Goal: Task Accomplishment & Management: Use online tool/utility

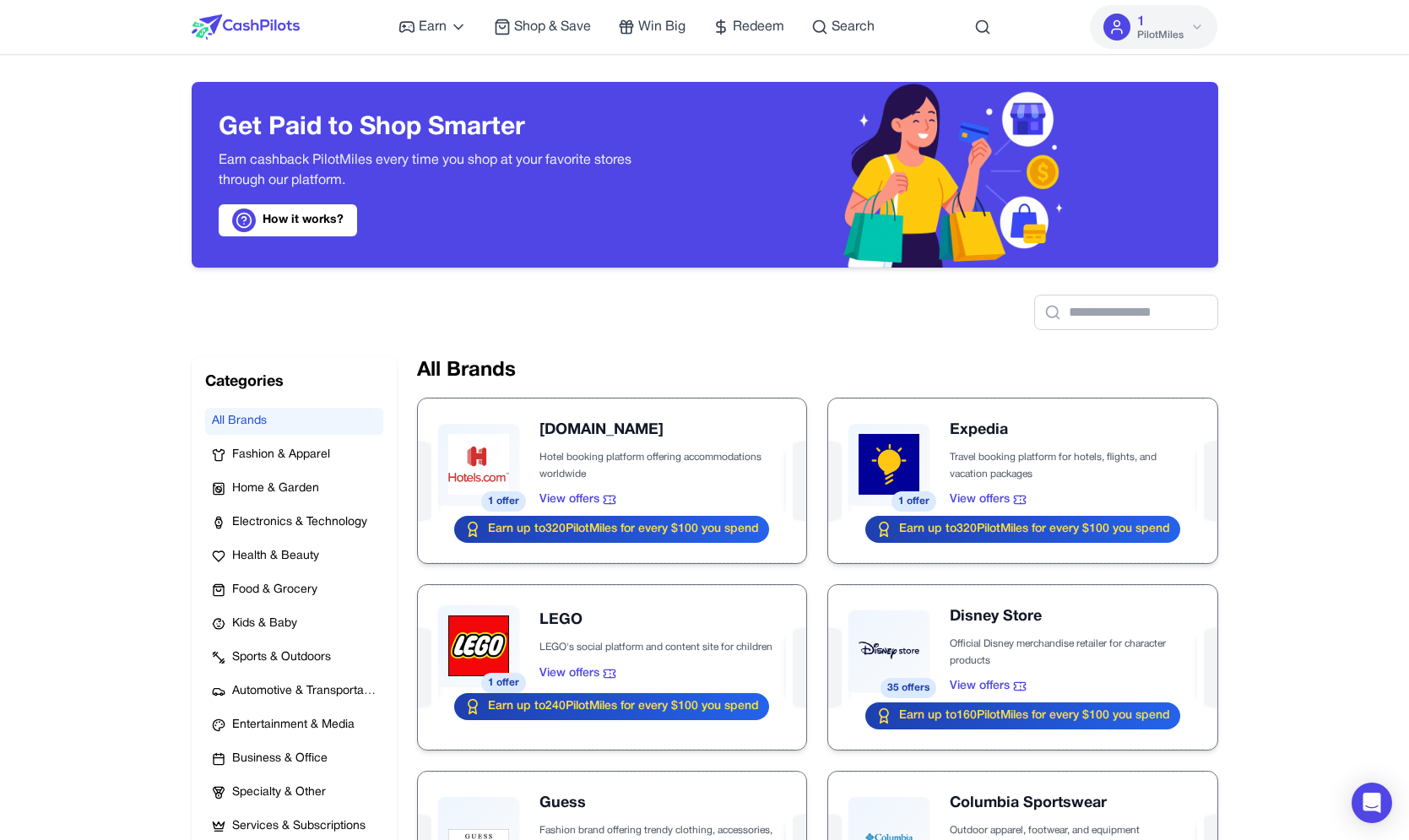
click at [293, 20] on img at bounding box center [245, 27] width 108 height 25
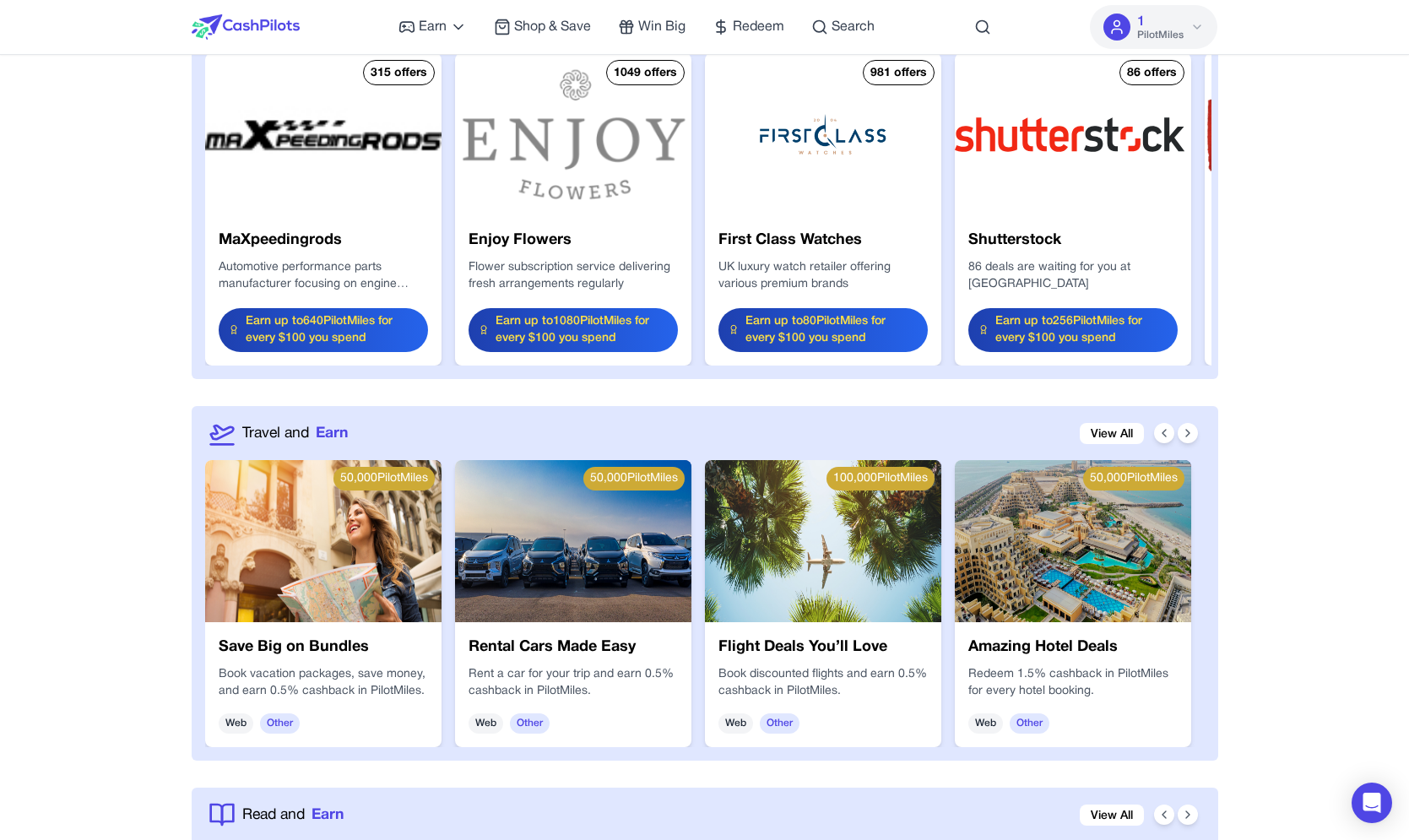
scroll to position [1849, 0]
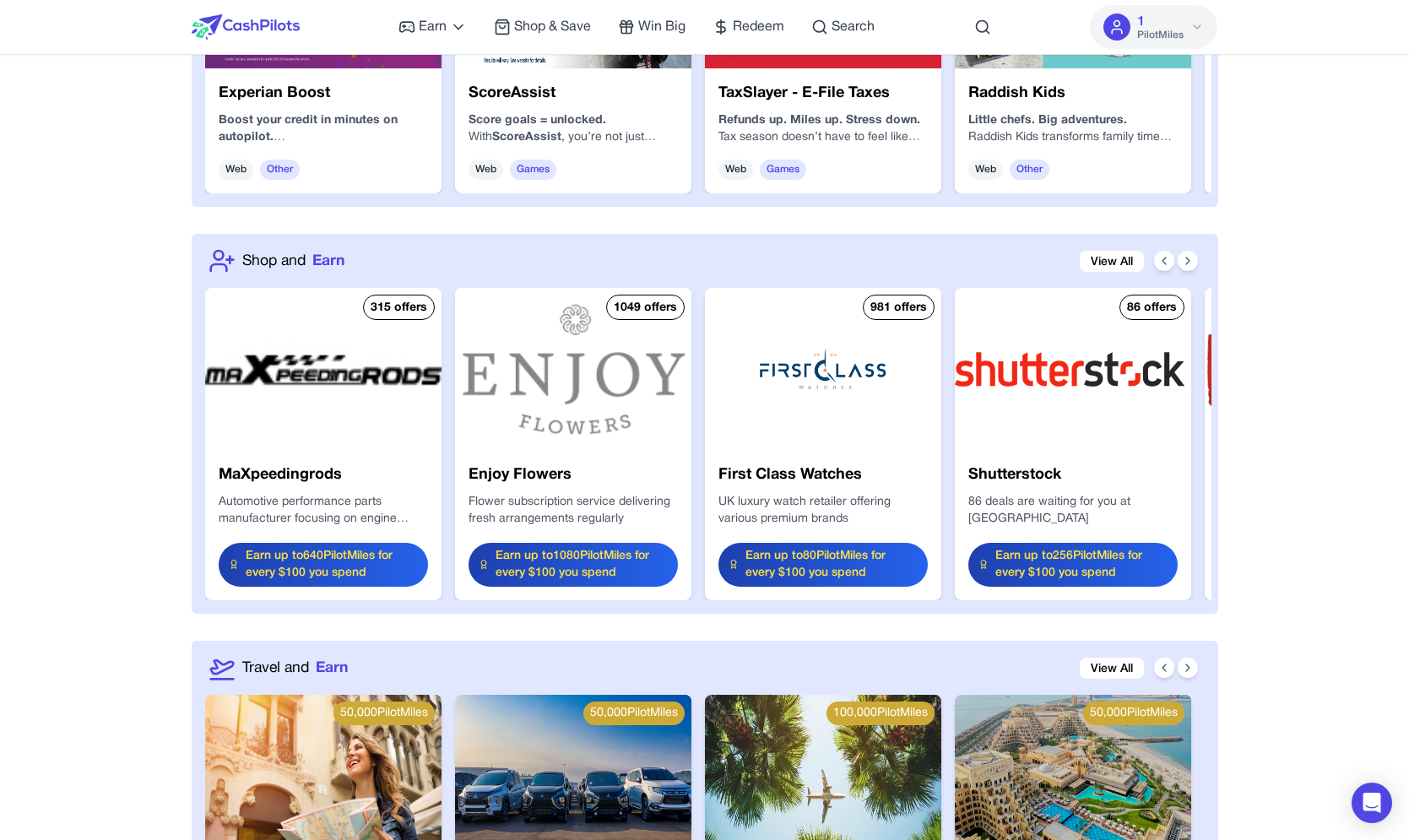
click at [321, 356] on img at bounding box center [323, 369] width 237 height 162
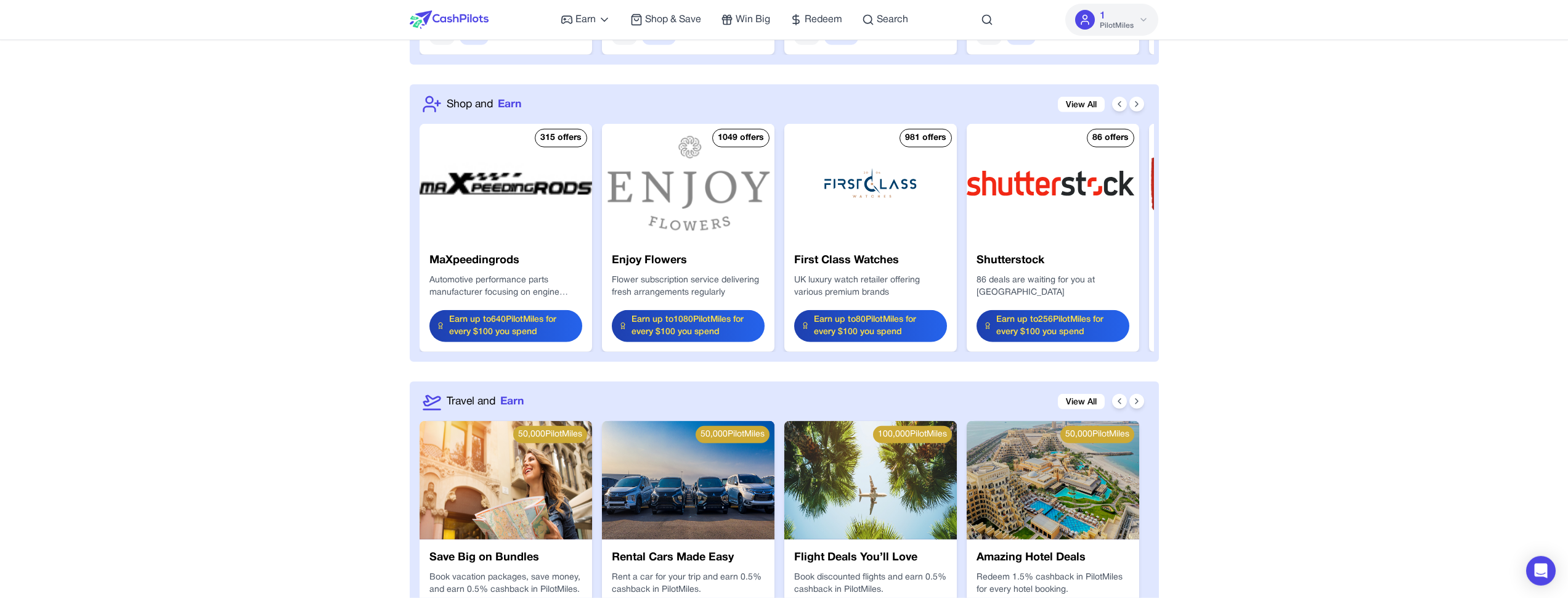
scroll to position [1411, 0]
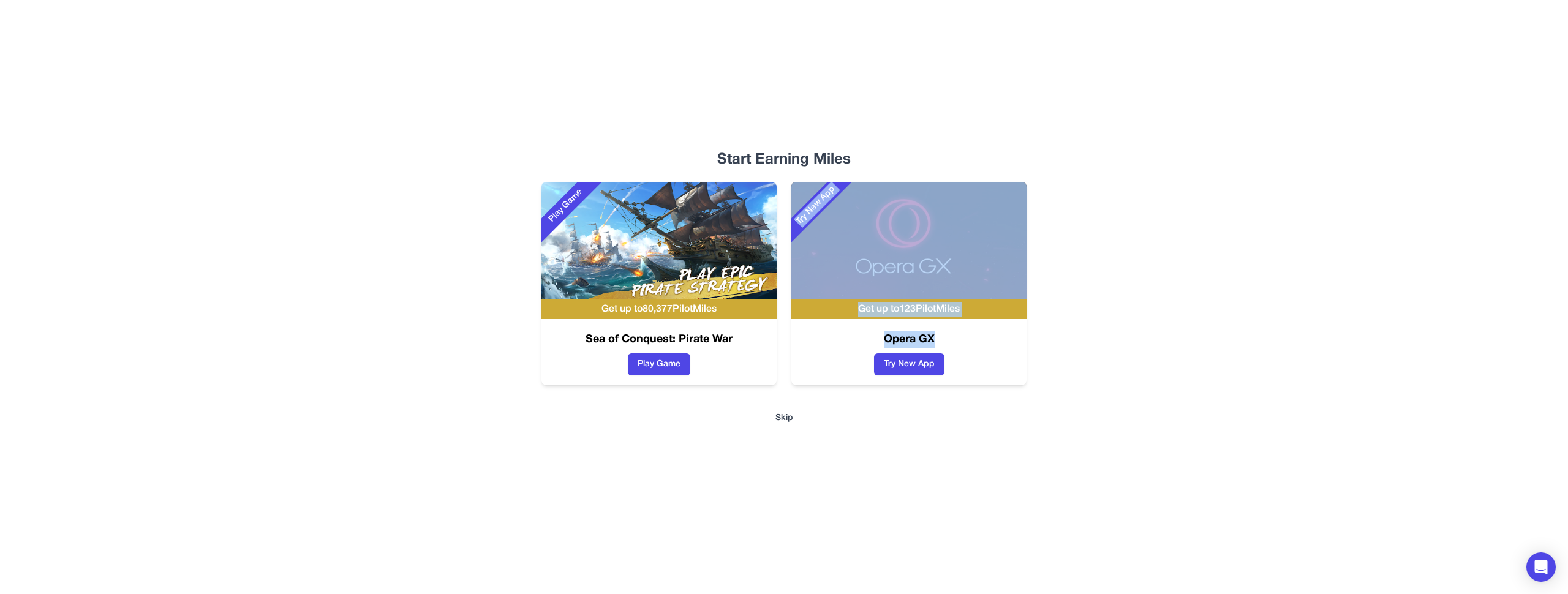
drag, startPoint x: 884, startPoint y: 129, endPoint x: 822, endPoint y: 556, distance: 431.5
click at [822, 556] on div "Start Earning Miles Play Game Get up to 80,377 PilotMiles Sea of Conquest: Pira…" at bounding box center [784, 297] width 784 height 594
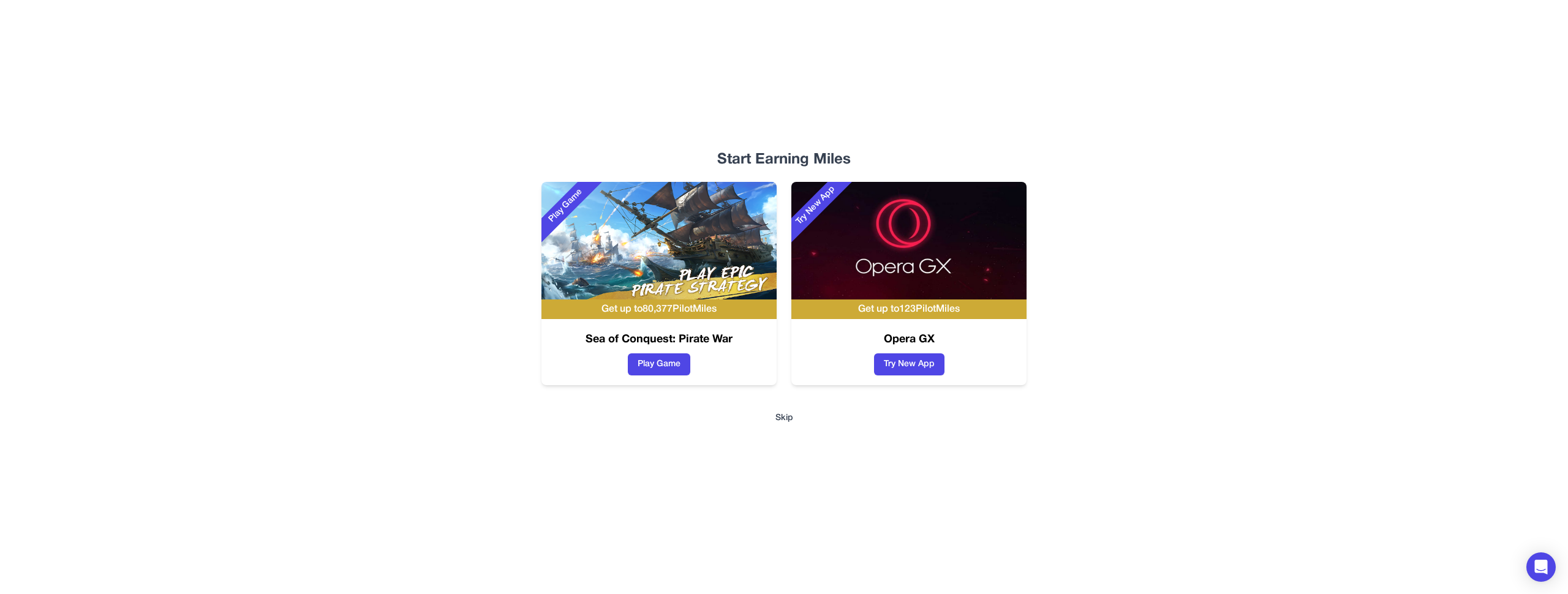
click at [822, 556] on div "Start Earning Miles Play Game Get up to 80,377 PilotMiles Sea of Conquest: Pira…" at bounding box center [784, 297] width 784 height 594
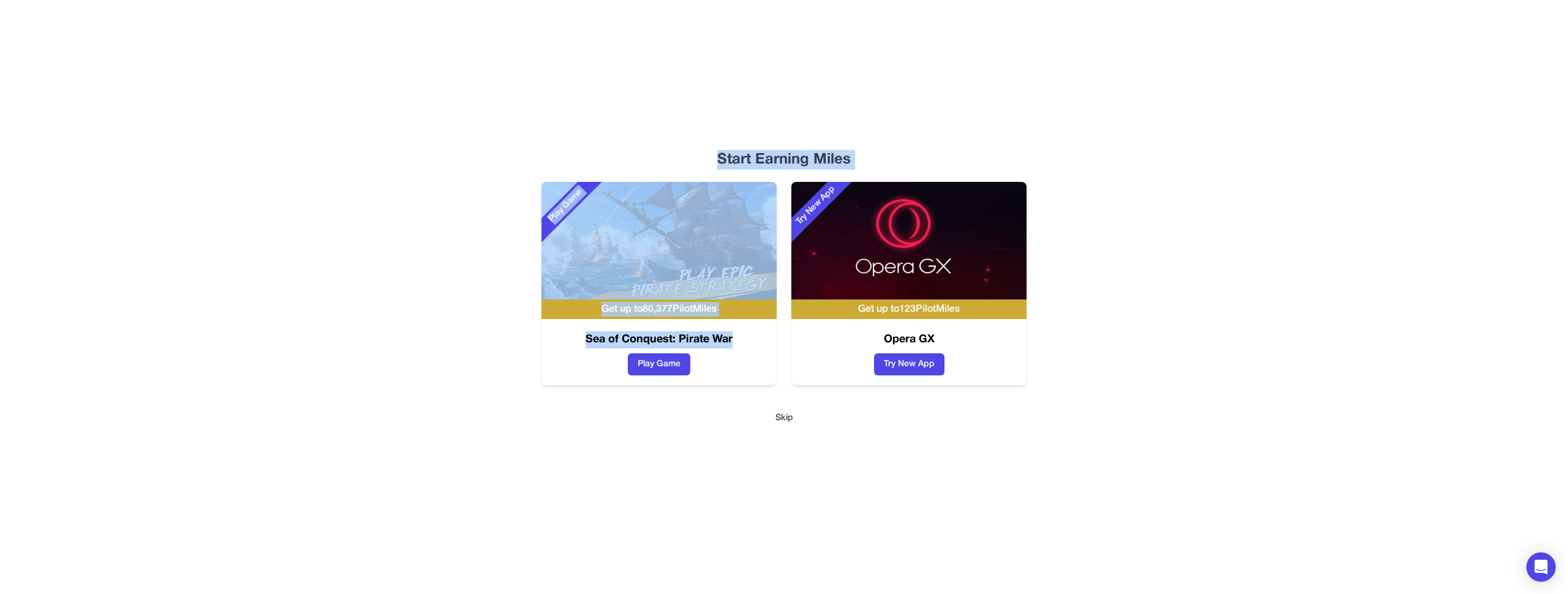
drag, startPoint x: 820, startPoint y: 548, endPoint x: 713, endPoint y: 81, distance: 479.1
click at [713, 81] on div "Start Earning Miles Play Game Get up to 80,377 PilotMiles Sea of Conquest: Pira…" at bounding box center [784, 297] width 784 height 594
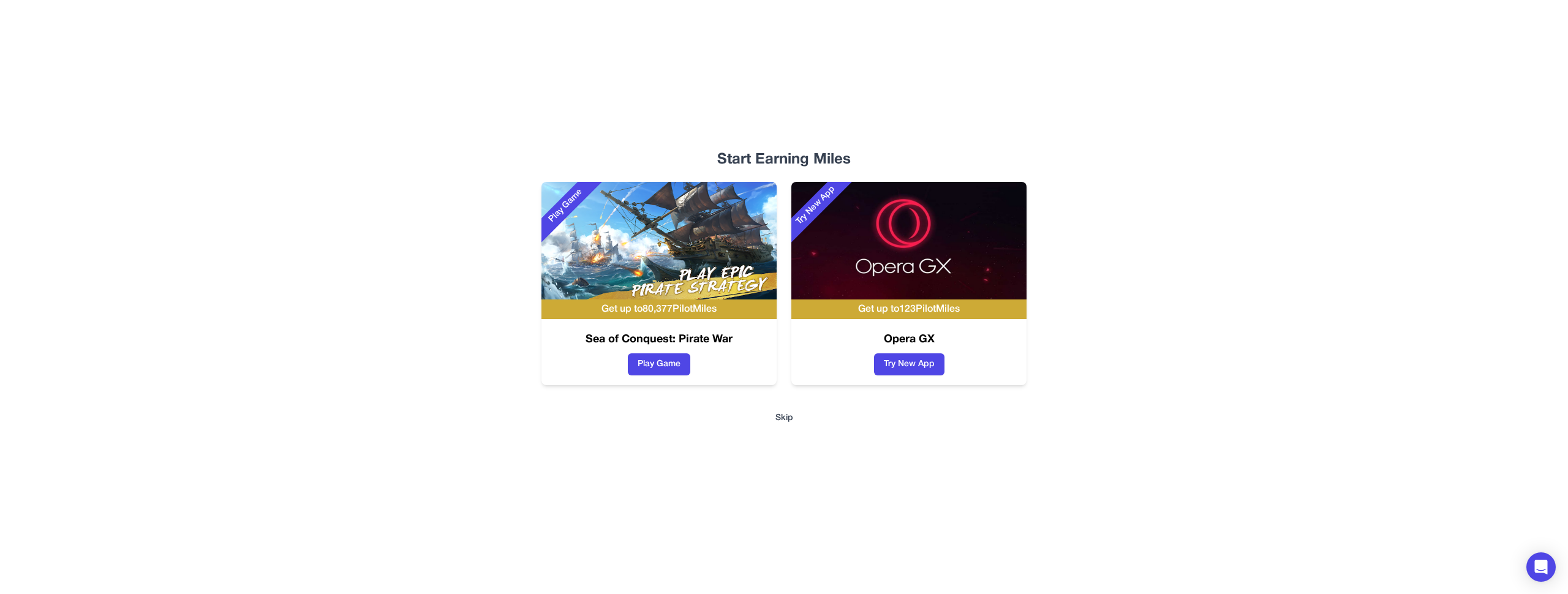
click at [713, 81] on div "Start Earning Miles Play Game Get up to 80,377 PilotMiles Sea of Conquest: Pira…" at bounding box center [784, 297] width 784 height 594
click at [784, 417] on button "Skip" at bounding box center [784, 418] width 745 height 12
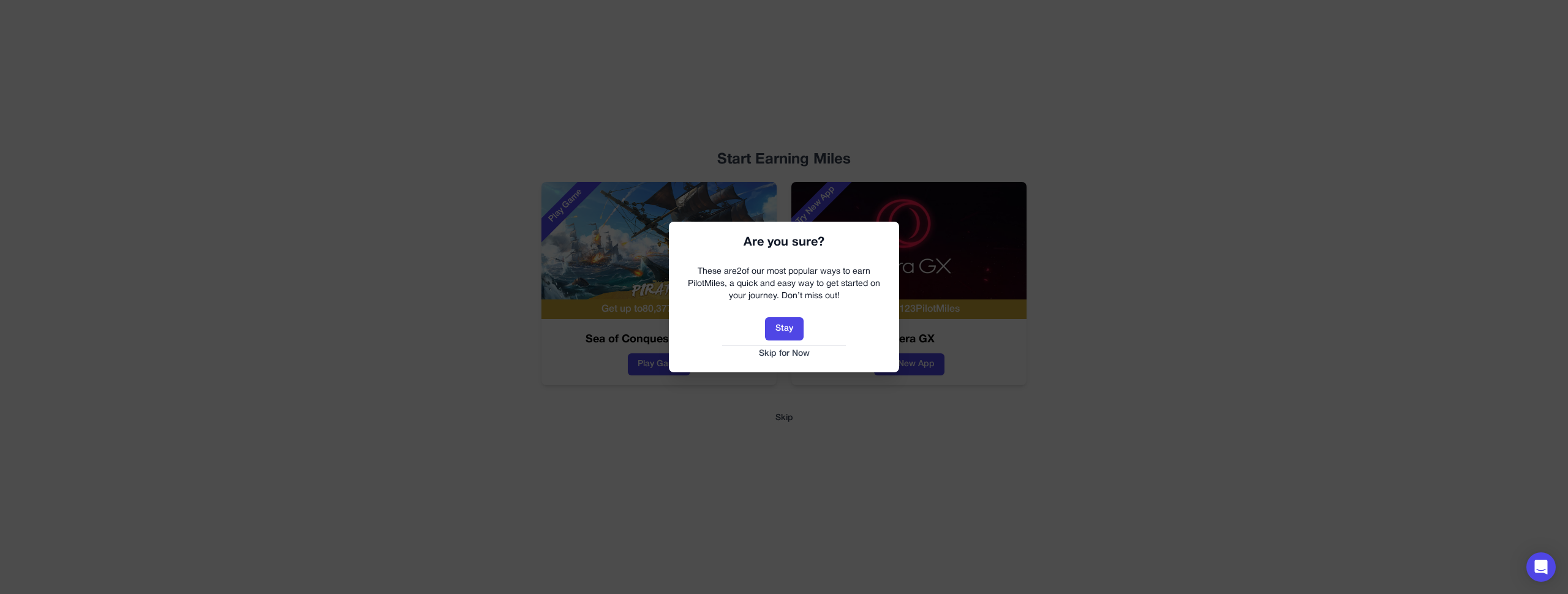
click at [779, 353] on button "Skip for Now" at bounding box center [784, 353] width 206 height 12
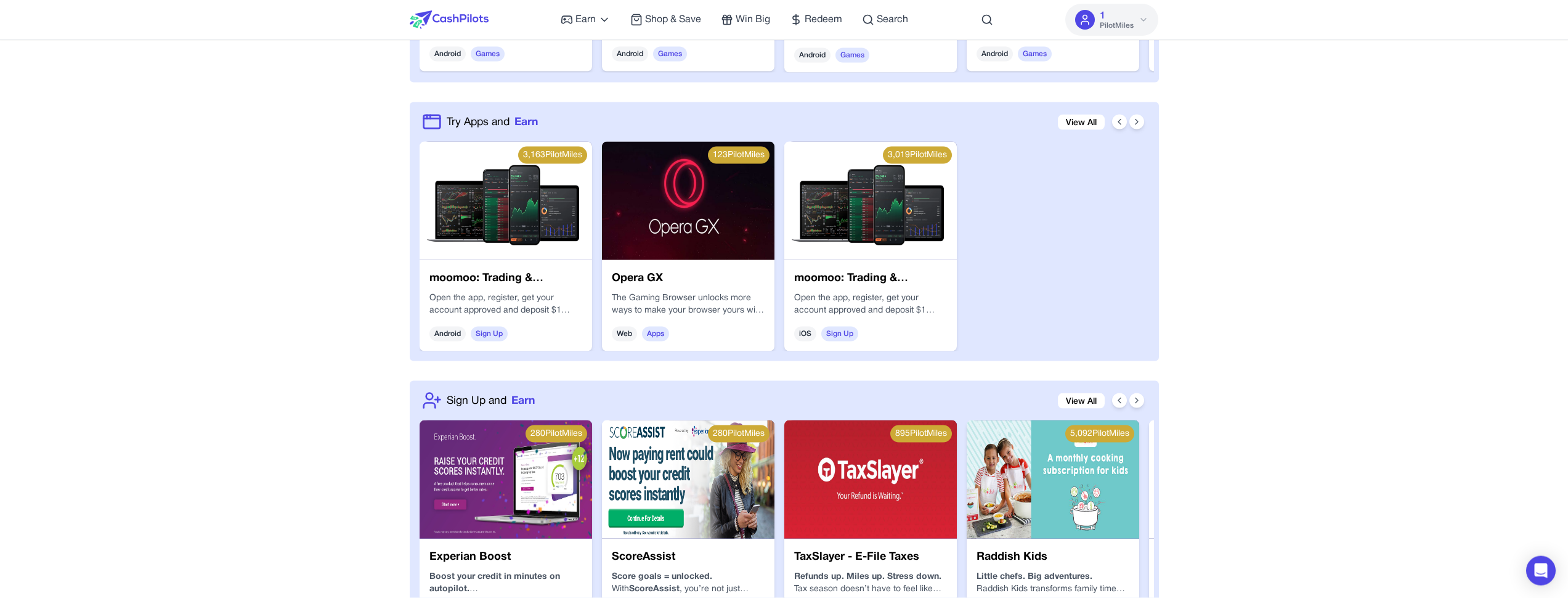
scroll to position [1174, 0]
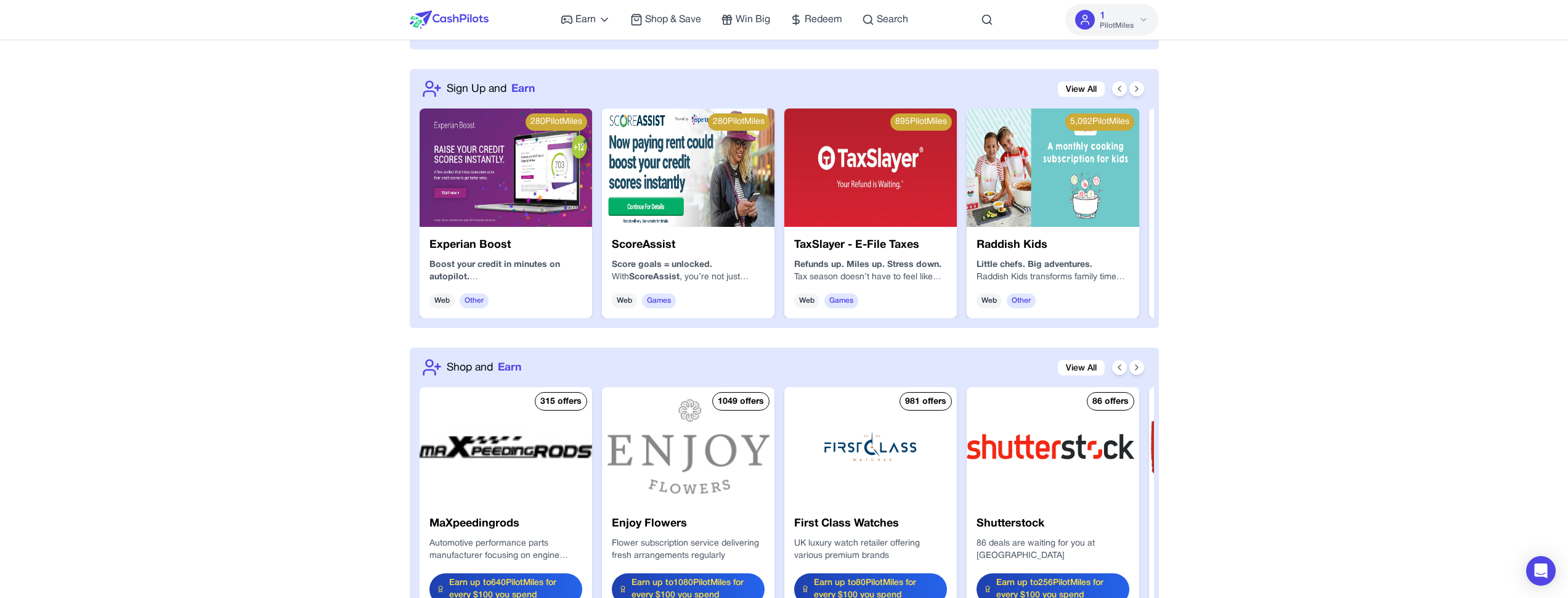
click at [565, 436] on img at bounding box center [506, 446] width 173 height 118
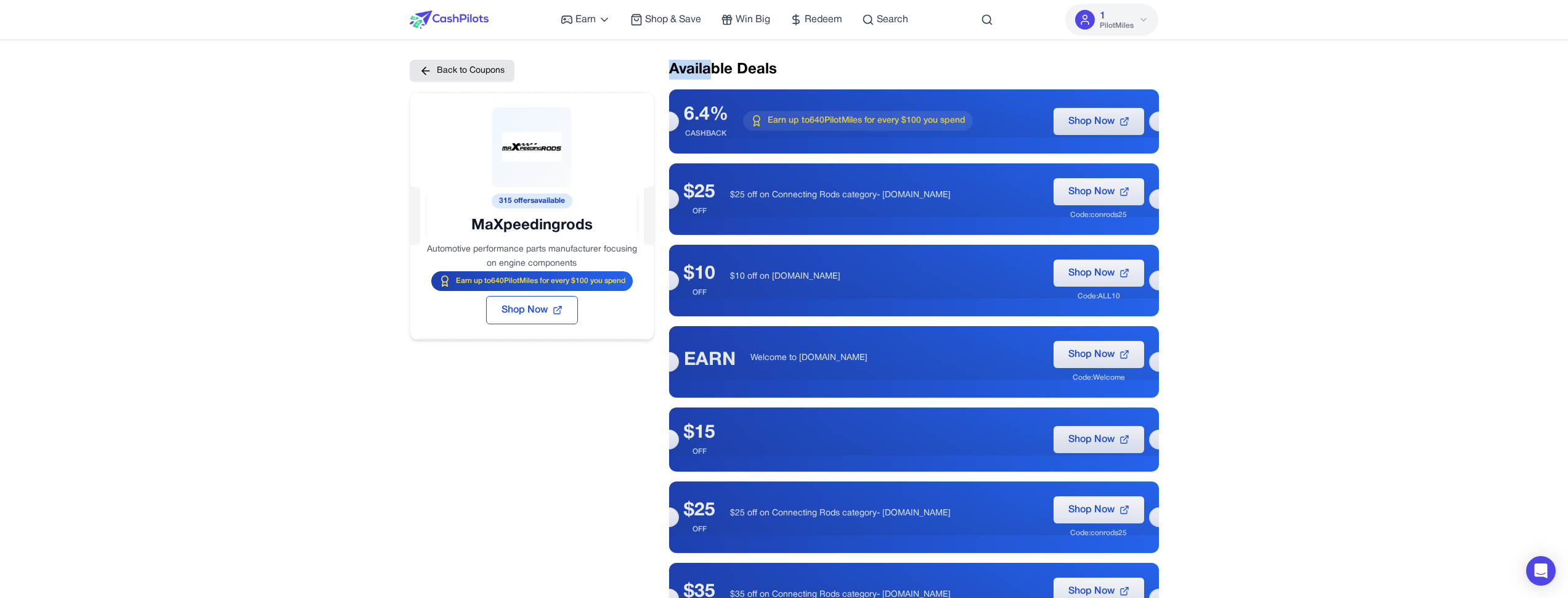
drag, startPoint x: 751, startPoint y: 60, endPoint x: 714, endPoint y: 66, distance: 37.5
click at [714, 66] on h2 "Available Deals" at bounding box center [914, 69] width 490 height 20
drag, startPoint x: 716, startPoint y: 66, endPoint x: 746, endPoint y: 67, distance: 30.0
click at [746, 67] on h2 "Available Deals" at bounding box center [914, 69] width 490 height 20
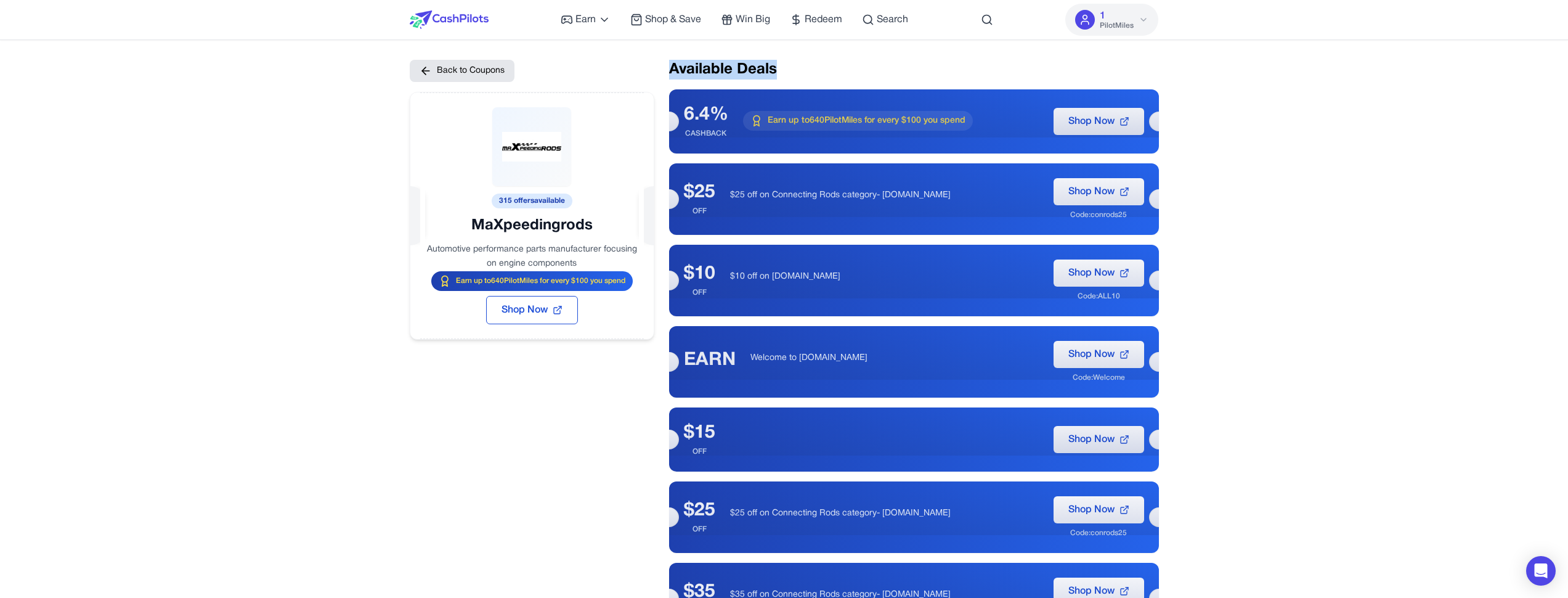
click at [746, 67] on h2 "Available Deals" at bounding box center [914, 69] width 490 height 20
drag, startPoint x: 746, startPoint y: 67, endPoint x: 719, endPoint y: 72, distance: 27.5
click at [719, 72] on h2 "Available Deals" at bounding box center [914, 69] width 490 height 20
click at [717, 71] on h2 "Available Deals" at bounding box center [914, 69] width 490 height 20
drag, startPoint x: 717, startPoint y: 71, endPoint x: 742, endPoint y: 67, distance: 25.3
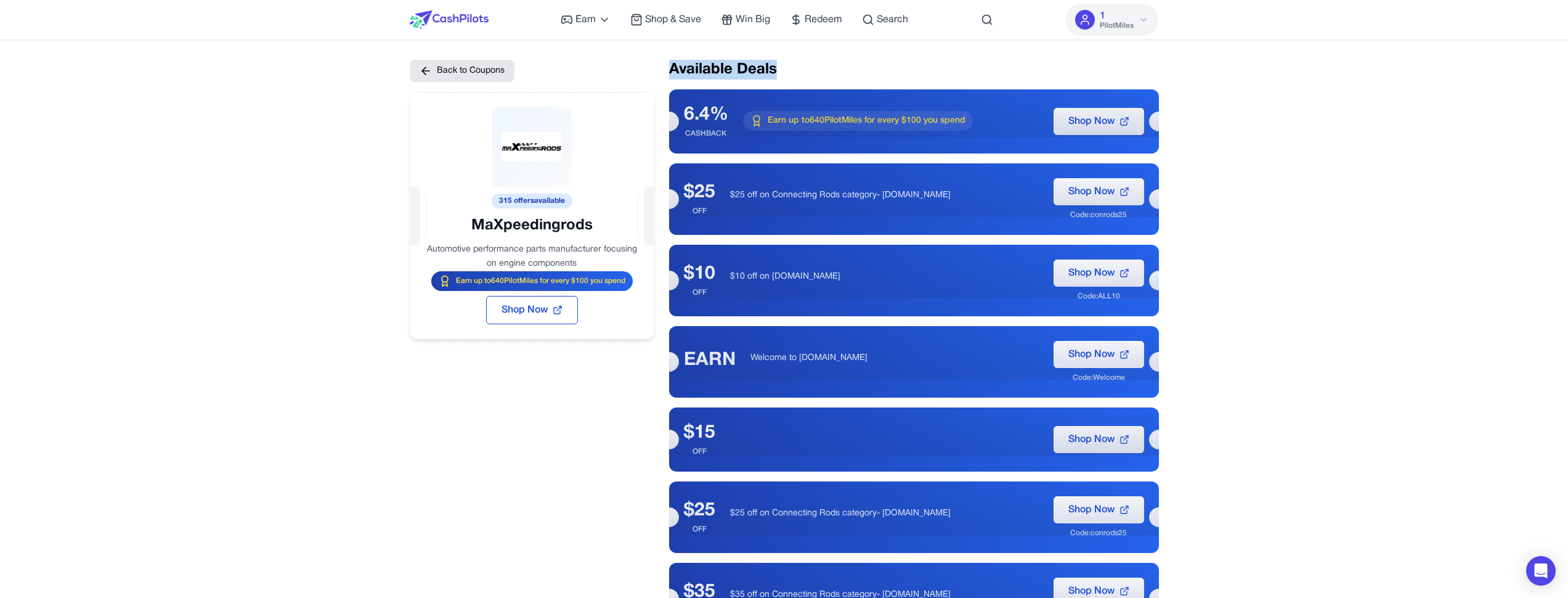
click at [739, 69] on h2 "Available Deals" at bounding box center [914, 69] width 490 height 20
click at [758, 63] on h2 "Available Deals" at bounding box center [914, 69] width 490 height 20
drag, startPoint x: 761, startPoint y: 63, endPoint x: 706, endPoint y: 71, distance: 55.6
click at [727, 69] on h2 "Available Deals" at bounding box center [914, 69] width 490 height 20
drag, startPoint x: 720, startPoint y: 72, endPoint x: 743, endPoint y: 69, distance: 23.2
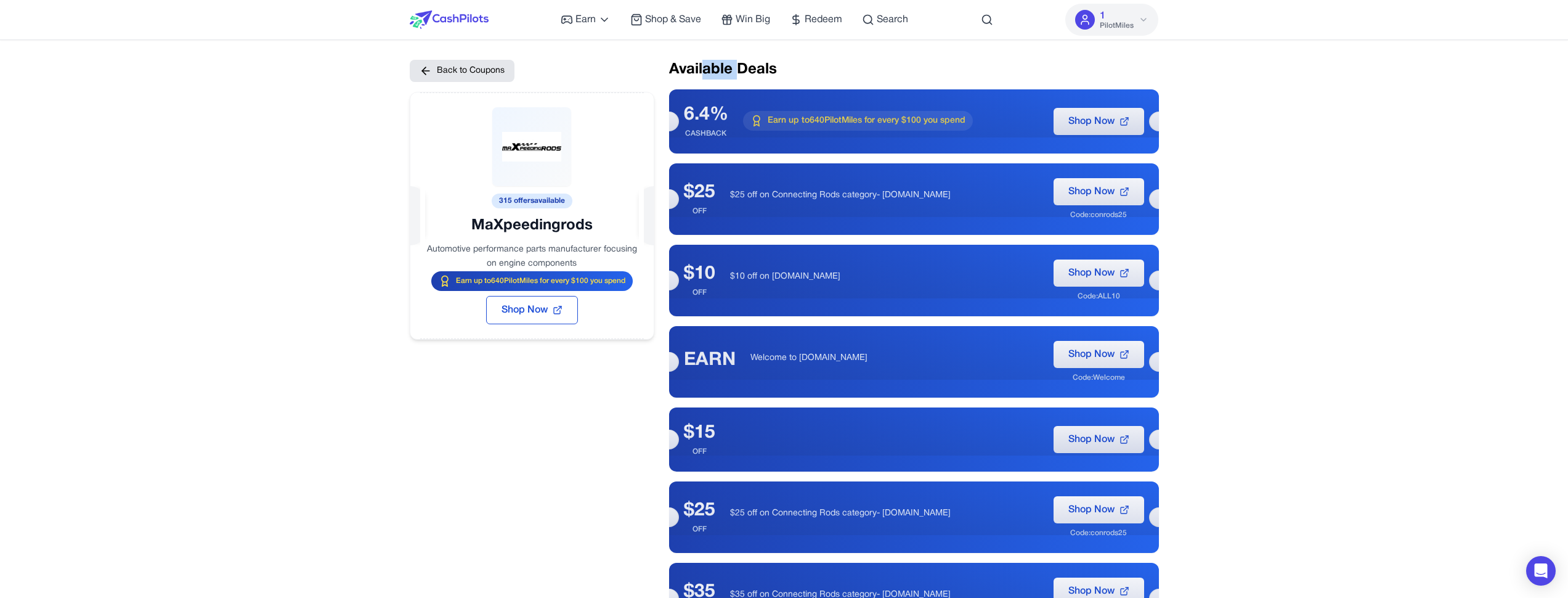
click at [740, 69] on h2 "Available Deals" at bounding box center [914, 69] width 490 height 20
drag, startPoint x: 762, startPoint y: 66, endPoint x: 724, endPoint y: 70, distance: 38.2
click at [727, 70] on h2 "Available Deals" at bounding box center [914, 69] width 490 height 20
drag, startPoint x: 708, startPoint y: 70, endPoint x: 757, endPoint y: 70, distance: 49.0
click at [746, 70] on h2 "Available Deals" at bounding box center [914, 69] width 490 height 20
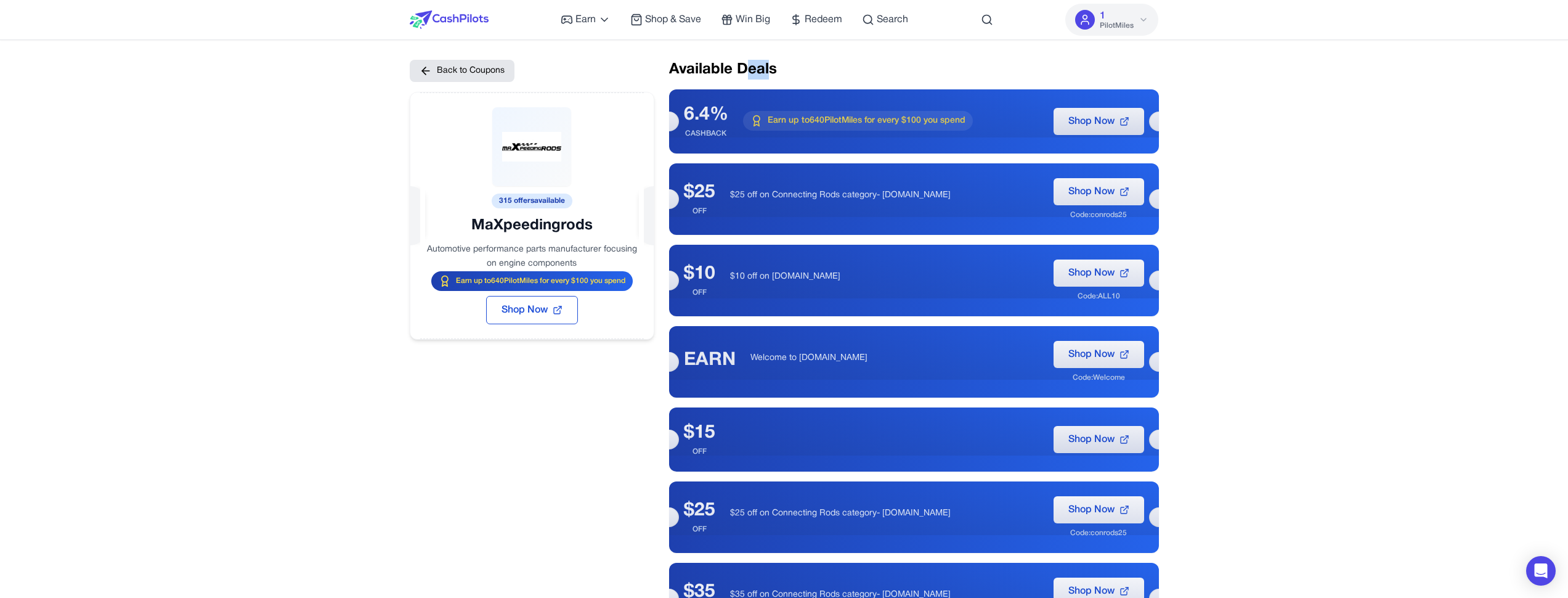
drag, startPoint x: 746, startPoint y: 71, endPoint x: 687, endPoint y: 69, distance: 59.0
click at [737, 71] on h2 "Available Deals" at bounding box center [914, 69] width 490 height 20
drag, startPoint x: 688, startPoint y: 69, endPoint x: 745, endPoint y: 72, distance: 57.1
click at [732, 71] on h2 "Available Deals" at bounding box center [914, 69] width 490 height 20
drag, startPoint x: 746, startPoint y: 69, endPoint x: 630, endPoint y: 67, distance: 116.0
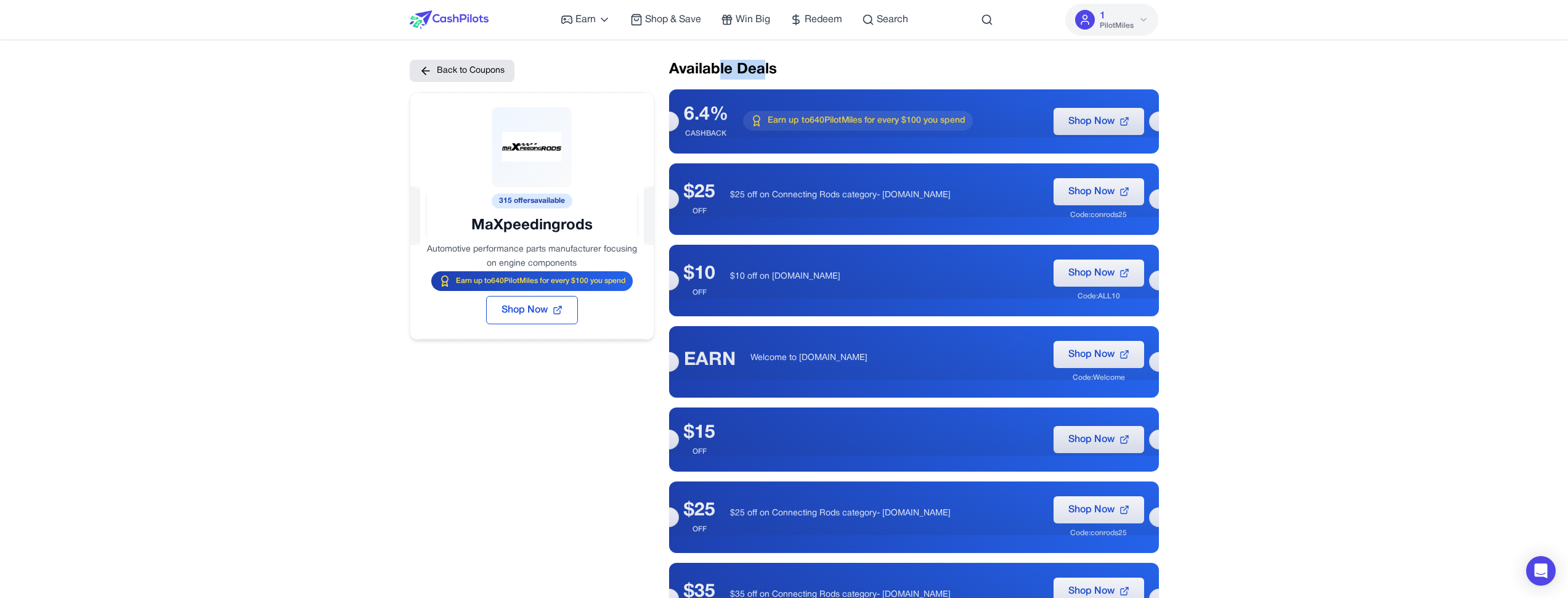
click at [717, 72] on h2 "Available Deals" at bounding box center [914, 69] width 490 height 20
drag, startPoint x: 699, startPoint y: 67, endPoint x: 743, endPoint y: 67, distance: 44.0
drag, startPoint x: 768, startPoint y: 64, endPoint x: 725, endPoint y: 72, distance: 43.7
click at [734, 72] on h2 "Available Deals" at bounding box center [914, 69] width 490 height 20
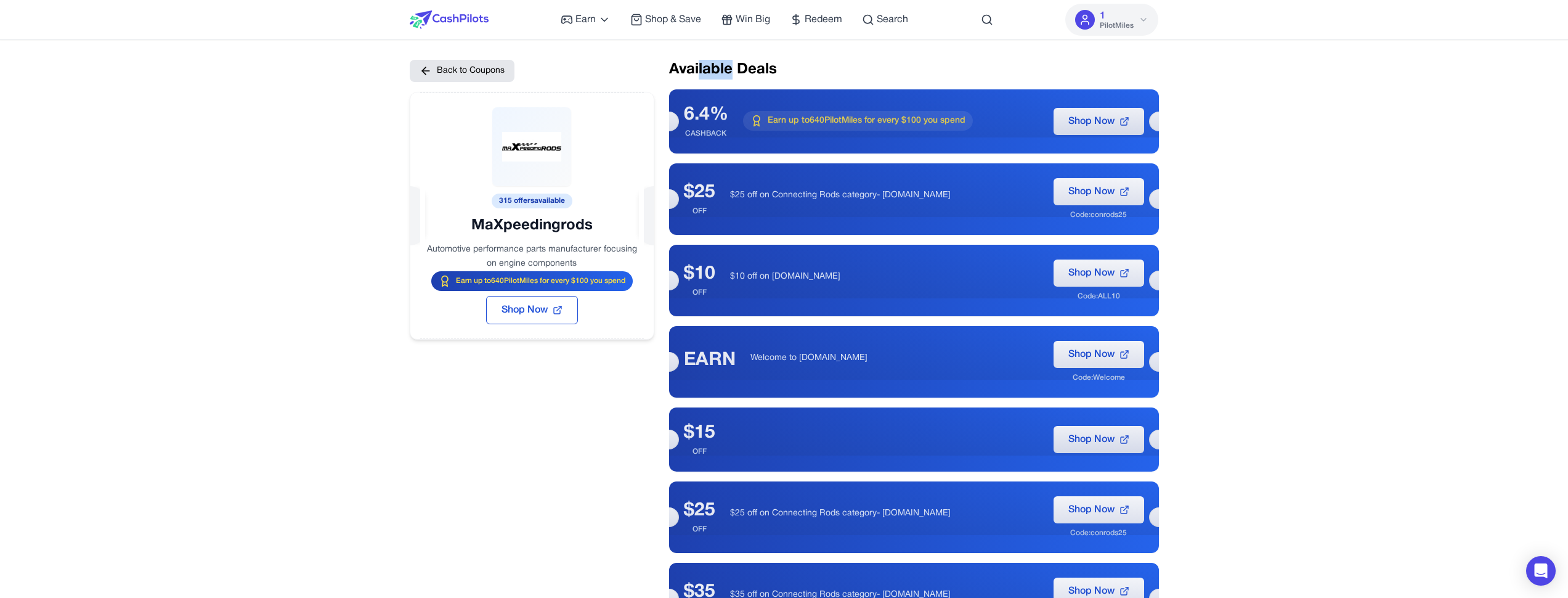
drag, startPoint x: 708, startPoint y: 73, endPoint x: 749, endPoint y: 72, distance: 41.0
click at [734, 72] on h2 "Available Deals" at bounding box center [914, 69] width 490 height 20
drag, startPoint x: 732, startPoint y: 74, endPoint x: 695, endPoint y: 74, distance: 37.0
click at [722, 74] on h2 "Available Deals" at bounding box center [914, 69] width 490 height 20
drag, startPoint x: 677, startPoint y: 77, endPoint x: 735, endPoint y: 72, distance: 58.2
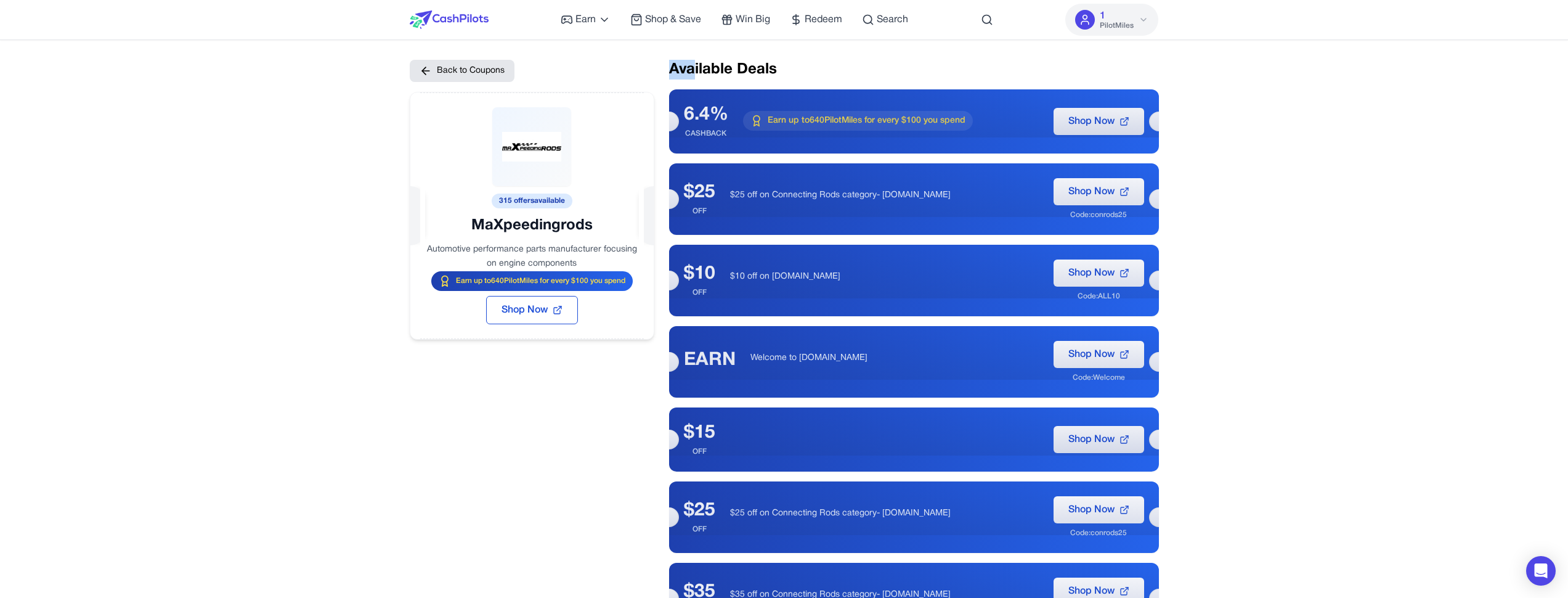
drag, startPoint x: 765, startPoint y: 63, endPoint x: 725, endPoint y: 69, distance: 40.4
click at [742, 69] on h2 "Available Deals" at bounding box center [914, 69] width 490 height 20
click at [765, 74] on h2 "Available Deals" at bounding box center [914, 69] width 490 height 20
drag, startPoint x: 788, startPoint y: 72, endPoint x: 678, endPoint y: 78, distance: 110.2
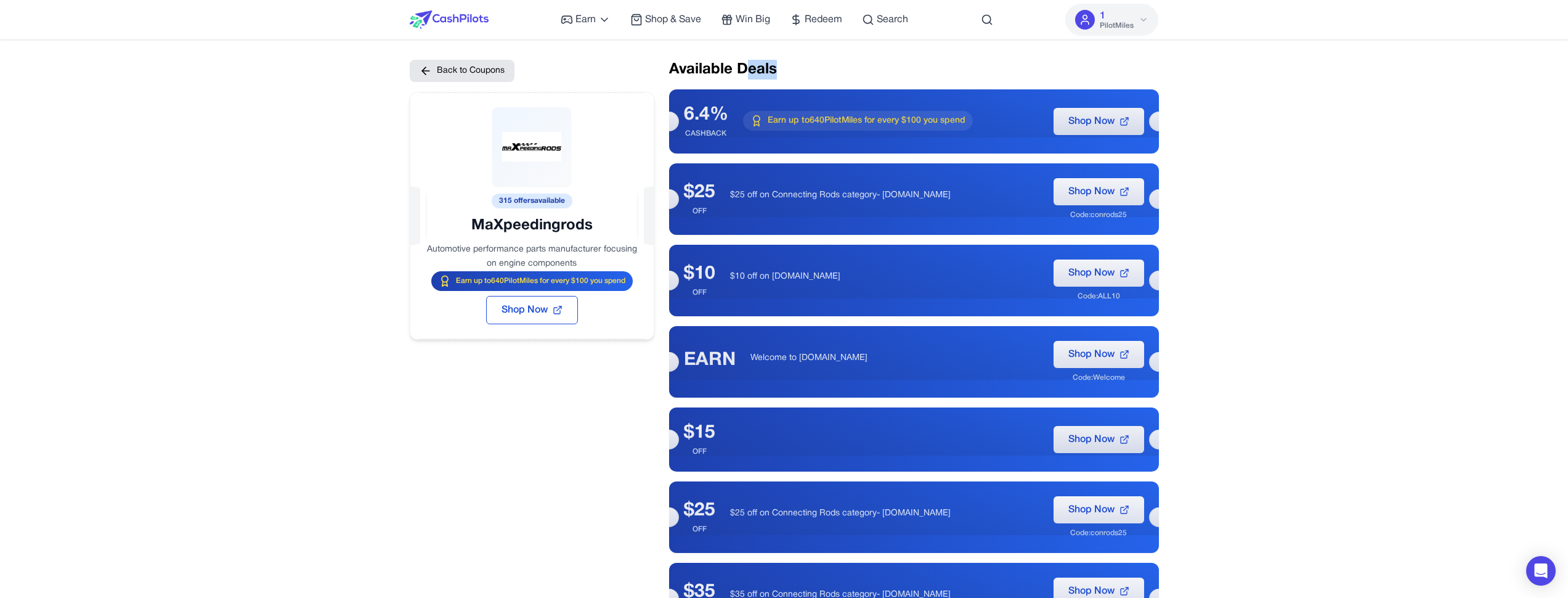
click at [715, 78] on h2 "Available Deals" at bounding box center [914, 69] width 490 height 20
drag, startPoint x: 792, startPoint y: 64, endPoint x: 705, endPoint y: 74, distance: 87.6
click at [764, 69] on h2 "Available Deals" at bounding box center [914, 69] width 490 height 20
drag, startPoint x: 623, startPoint y: 73, endPoint x: 682, endPoint y: 69, distance: 59.1
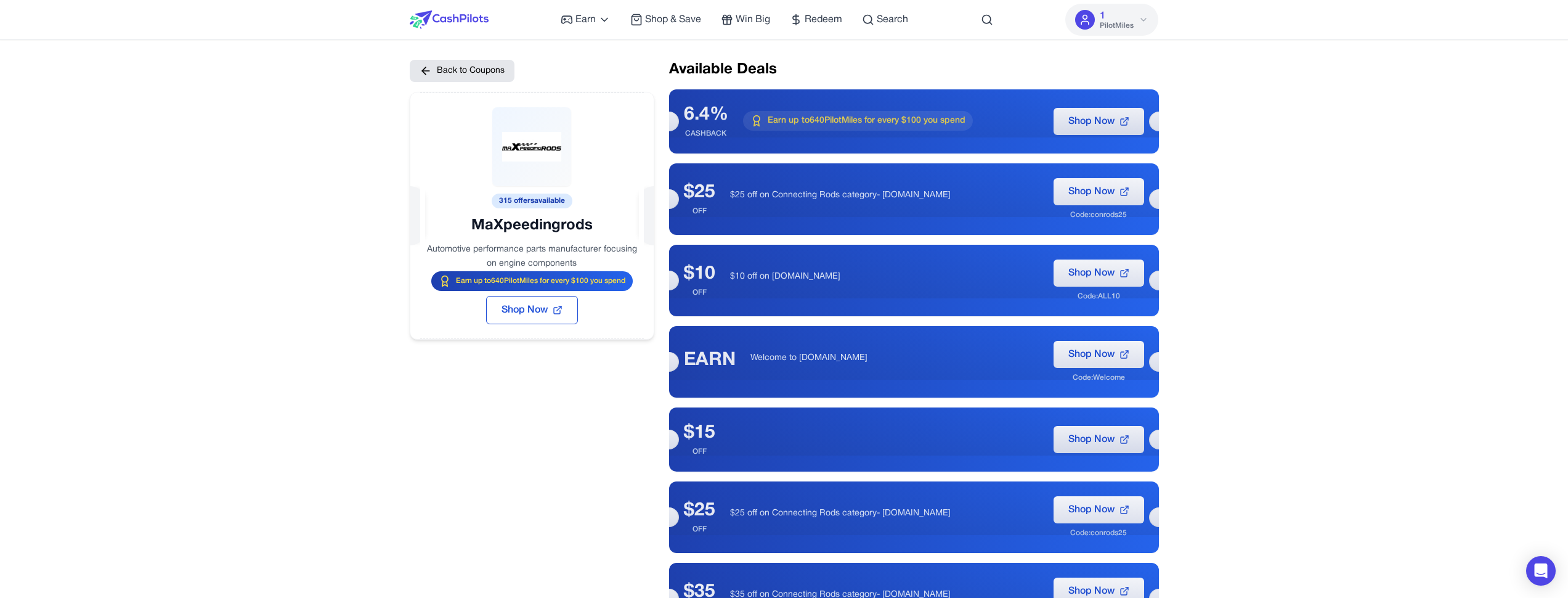
drag, startPoint x: 746, startPoint y: 67, endPoint x: 703, endPoint y: 75, distance: 43.7
click at [713, 74] on h2 "Available Deals" at bounding box center [914, 69] width 490 height 20
drag, startPoint x: 724, startPoint y: 73, endPoint x: 764, endPoint y: 69, distance: 40.2
click at [732, 72] on h2 "Available Deals" at bounding box center [914, 69] width 490 height 20
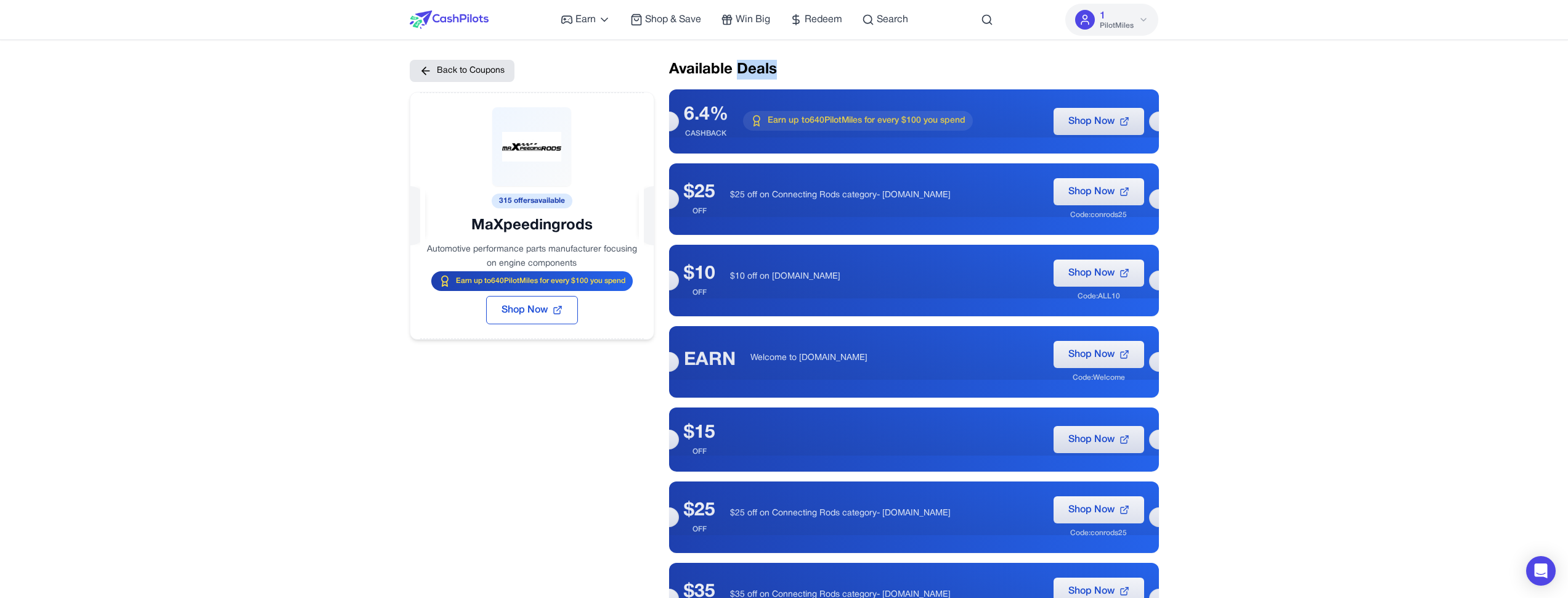
drag, startPoint x: 773, startPoint y: 68, endPoint x: 703, endPoint y: 78, distance: 70.7
click at [725, 77] on h2 "Available Deals" at bounding box center [914, 69] width 490 height 20
drag, startPoint x: 680, startPoint y: 69, endPoint x: 718, endPoint y: 69, distance: 38.0
drag, startPoint x: 761, startPoint y: 72, endPoint x: 713, endPoint y: 76, distance: 48.2
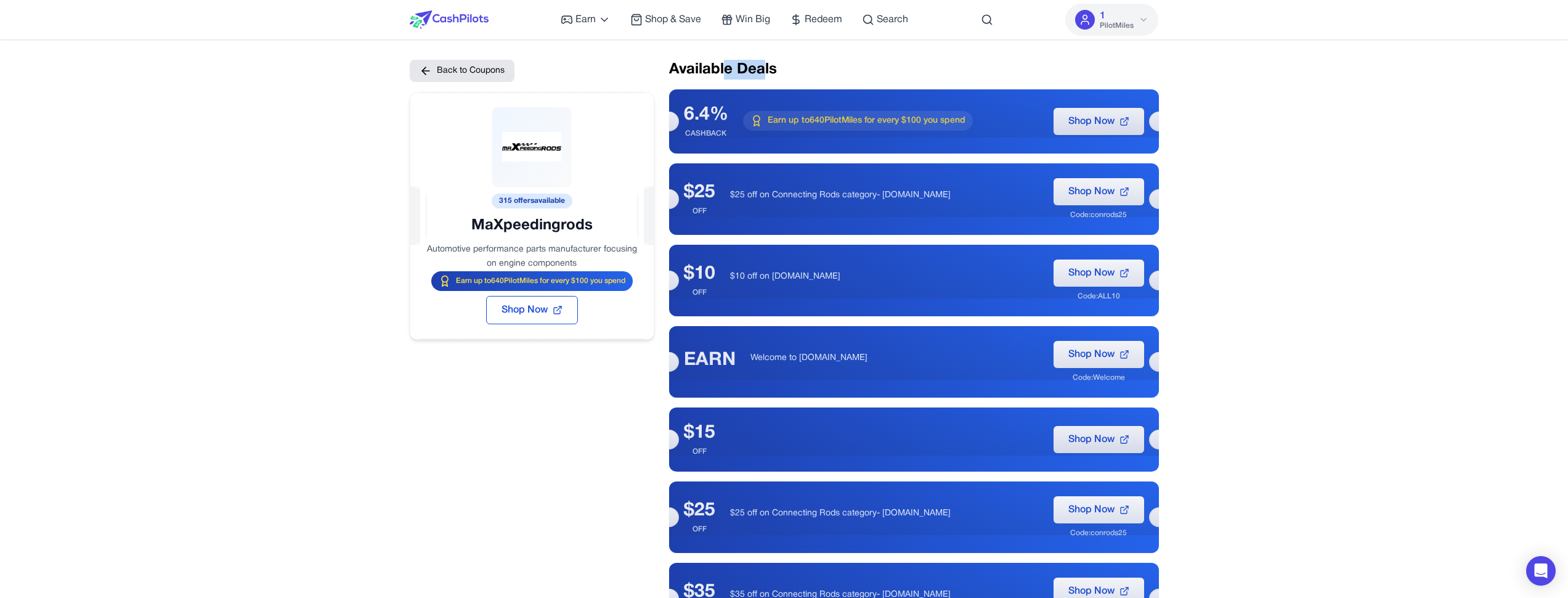
click at [725, 76] on h2 "Available Deals" at bounding box center [914, 69] width 490 height 20
drag, startPoint x: 678, startPoint y: 75, endPoint x: 746, endPoint y: 69, distance: 68.3
click at [736, 70] on h2 "Available Deals" at bounding box center [914, 69] width 490 height 20
drag, startPoint x: 784, startPoint y: 69, endPoint x: 717, endPoint y: 79, distance: 67.7
click at [727, 79] on h2 "Available Deals" at bounding box center [914, 69] width 490 height 20
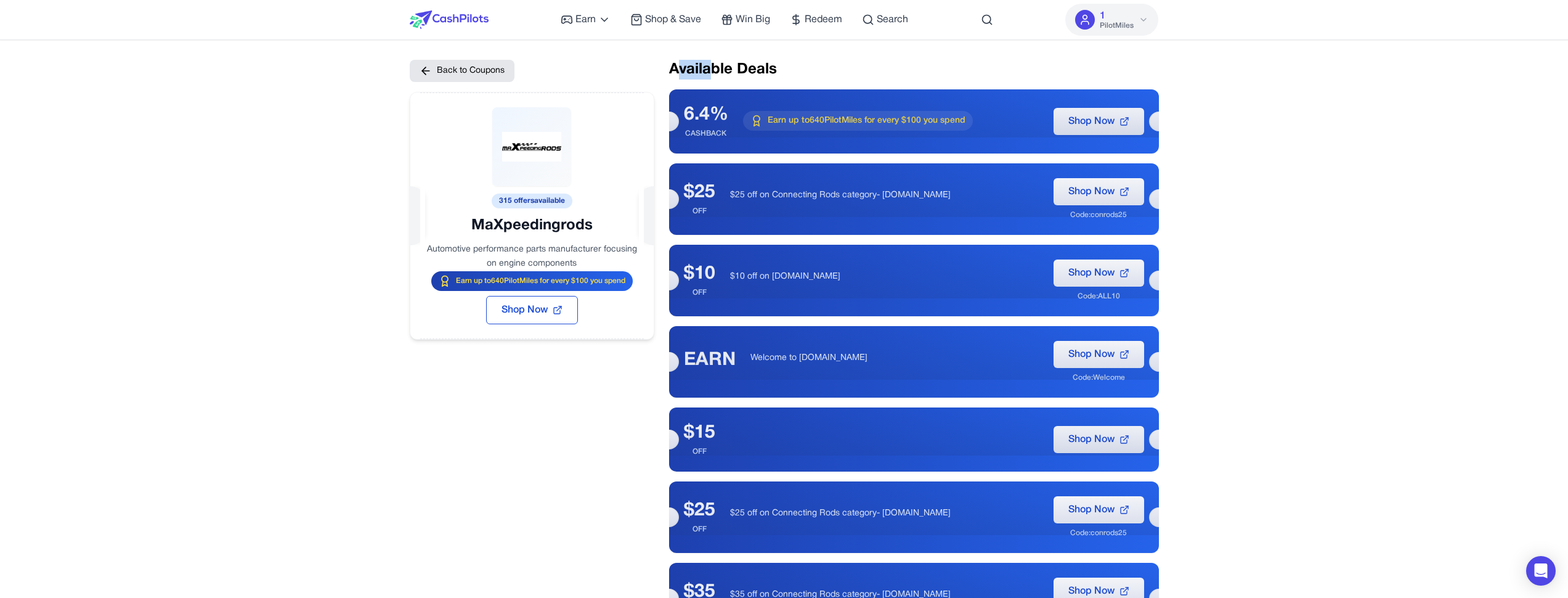
drag, startPoint x: 675, startPoint y: 79, endPoint x: 737, endPoint y: 74, distance: 62.2
click at [714, 74] on h2 "Available Deals" at bounding box center [914, 69] width 490 height 20
click at [819, 74] on h2 "Available Deals" at bounding box center [914, 69] width 490 height 20
click at [462, 20] on img at bounding box center [449, 20] width 79 height 18
click at [495, 74] on button "Back to Coupons" at bounding box center [462, 70] width 105 height 22
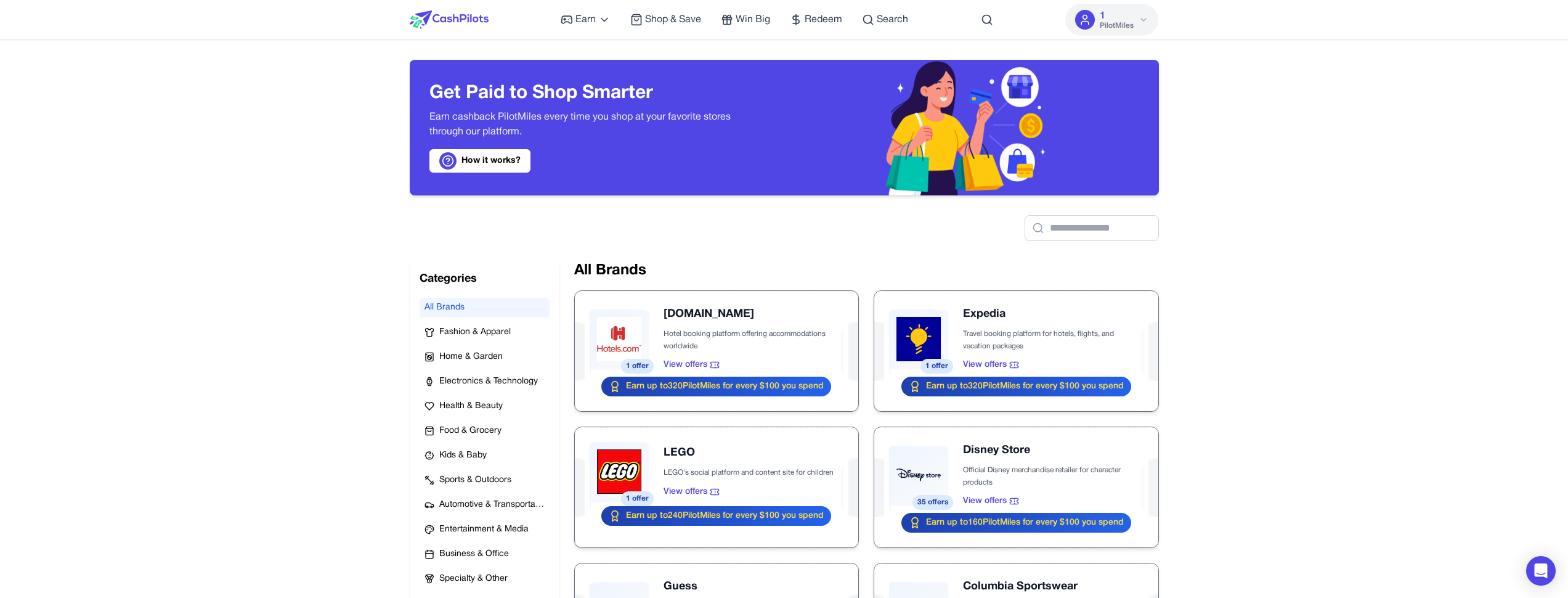
click at [456, 18] on img at bounding box center [449, 20] width 79 height 18
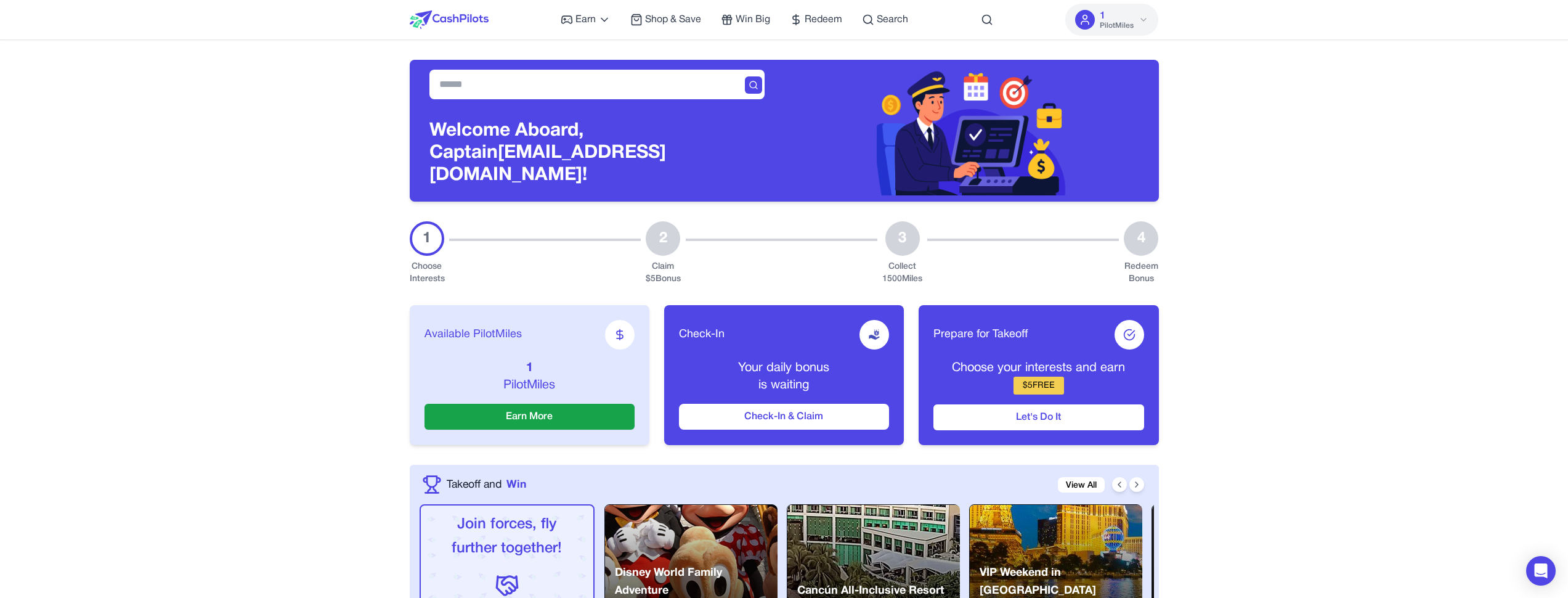
drag, startPoint x: 858, startPoint y: 133, endPoint x: 1206, endPoint y: 157, distance: 348.8
click at [1159, 157] on div "Welcome Aboard, Captain [PERSON_NAME][EMAIL_ADDRESS][DOMAIN_NAME]!" at bounding box center [785, 130] width 749 height 142
click at [1121, 90] on div at bounding box center [972, 127] width 375 height 135
click at [1142, 23] on icon at bounding box center [1144, 20] width 10 height 10
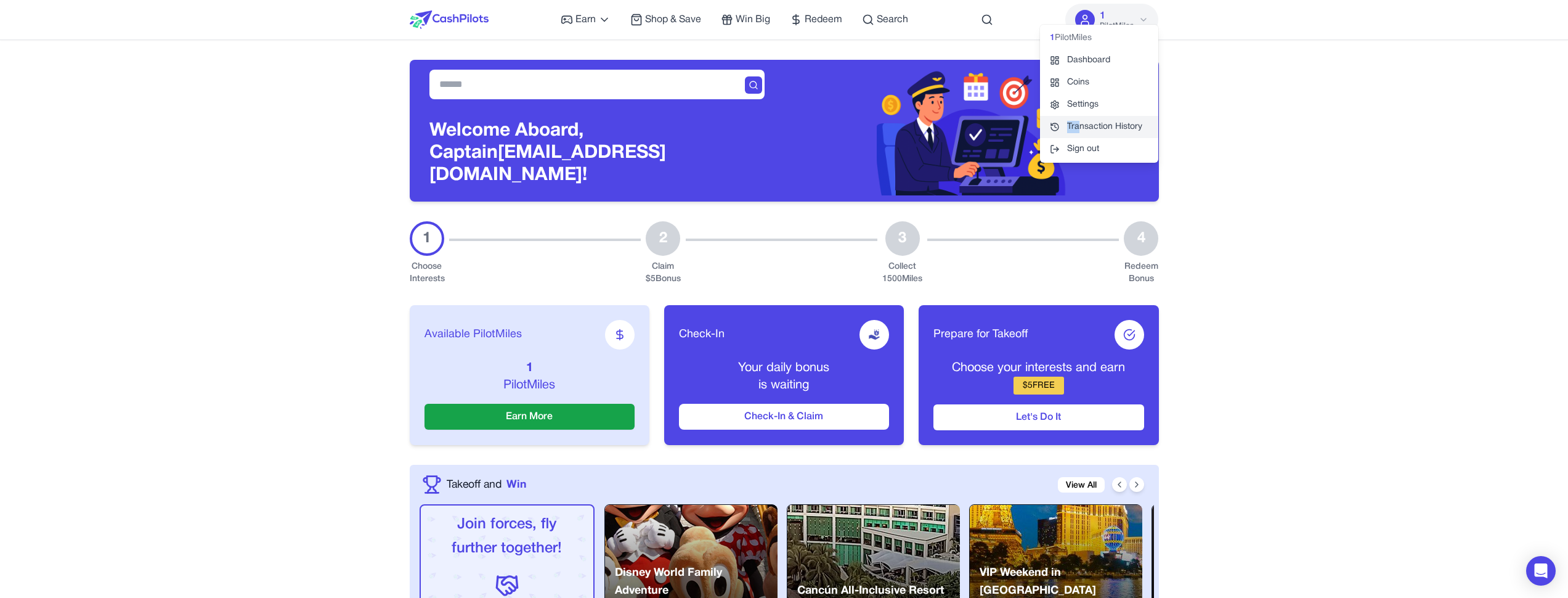
drag, startPoint x: 1082, startPoint y: 37, endPoint x: 1079, endPoint y: 130, distance: 93.0
click at [1079, 131] on div "1 PilotMiles Dashboard Coins Settings Transaction History Sign out" at bounding box center [1099, 94] width 118 height 138
click at [1089, 40] on span "PilotMiles" at bounding box center [1073, 38] width 37 height 12
click at [825, 33] on div "Earn Play Games Enjoy fun games and earn Try New App Test new app for rewards T…" at bounding box center [734, 20] width 348 height 40
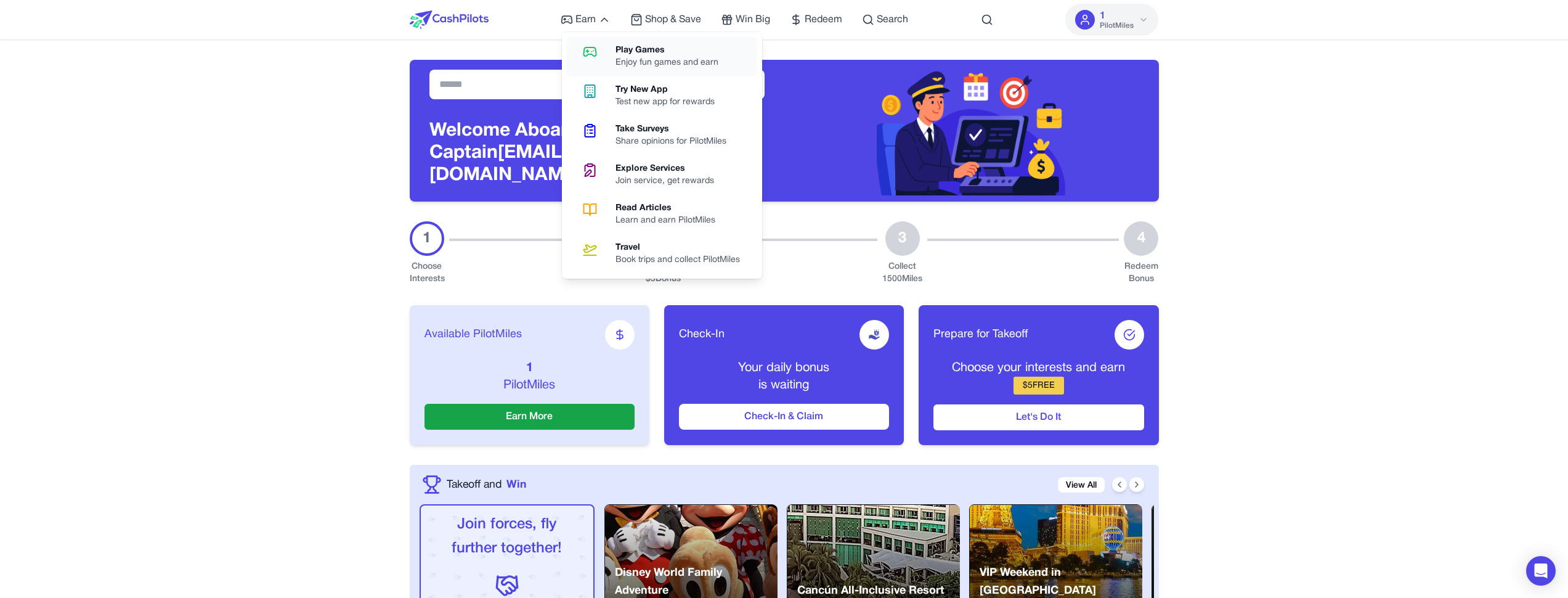
click at [609, 59] on link "Play Games Enjoy fun games and earn" at bounding box center [661, 57] width 191 height 40
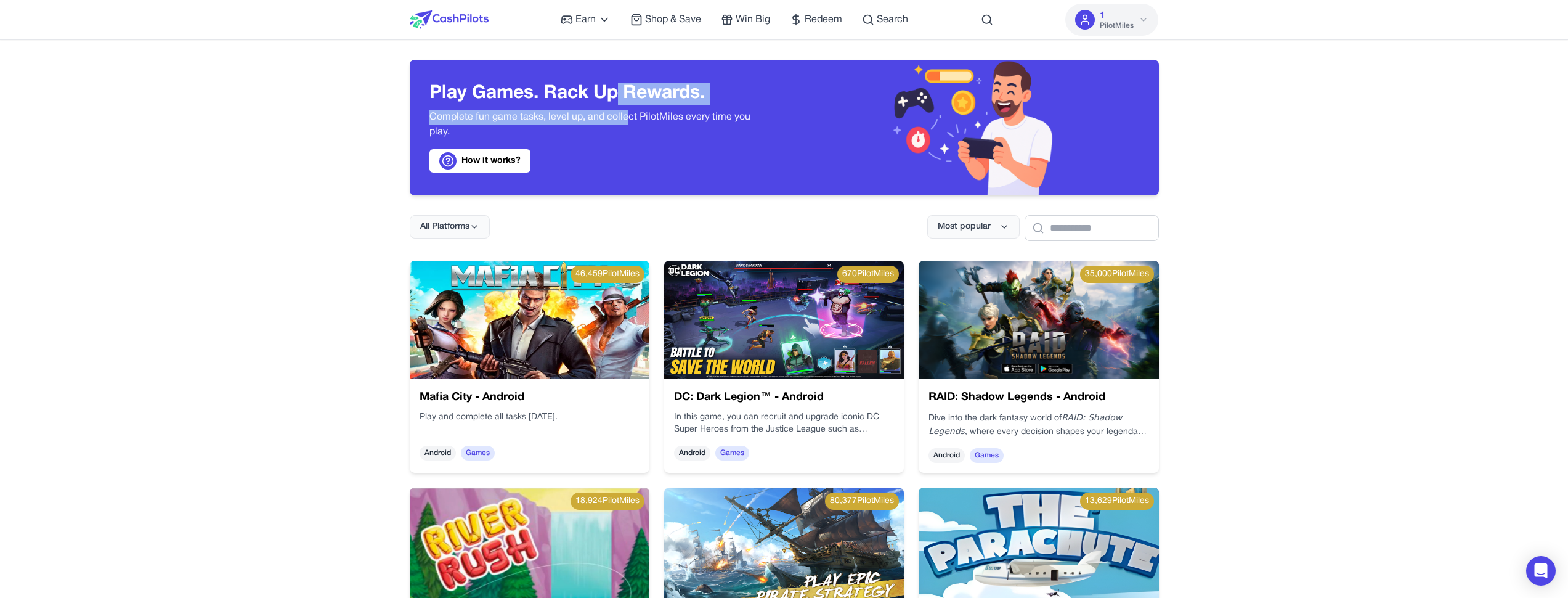
drag, startPoint x: 618, startPoint y: 108, endPoint x: 625, endPoint y: 115, distance: 9.9
click at [625, 115] on div "Play Games. Rack Up Rewards. Complete fun game tasks, level up, and collect Pil…" at bounding box center [596, 128] width 335 height 90
click at [625, 115] on p "Complete fun game tasks, level up, and collect PilotMiles every time you play." at bounding box center [596, 125] width 335 height 30
click at [457, 27] on img at bounding box center [449, 20] width 79 height 18
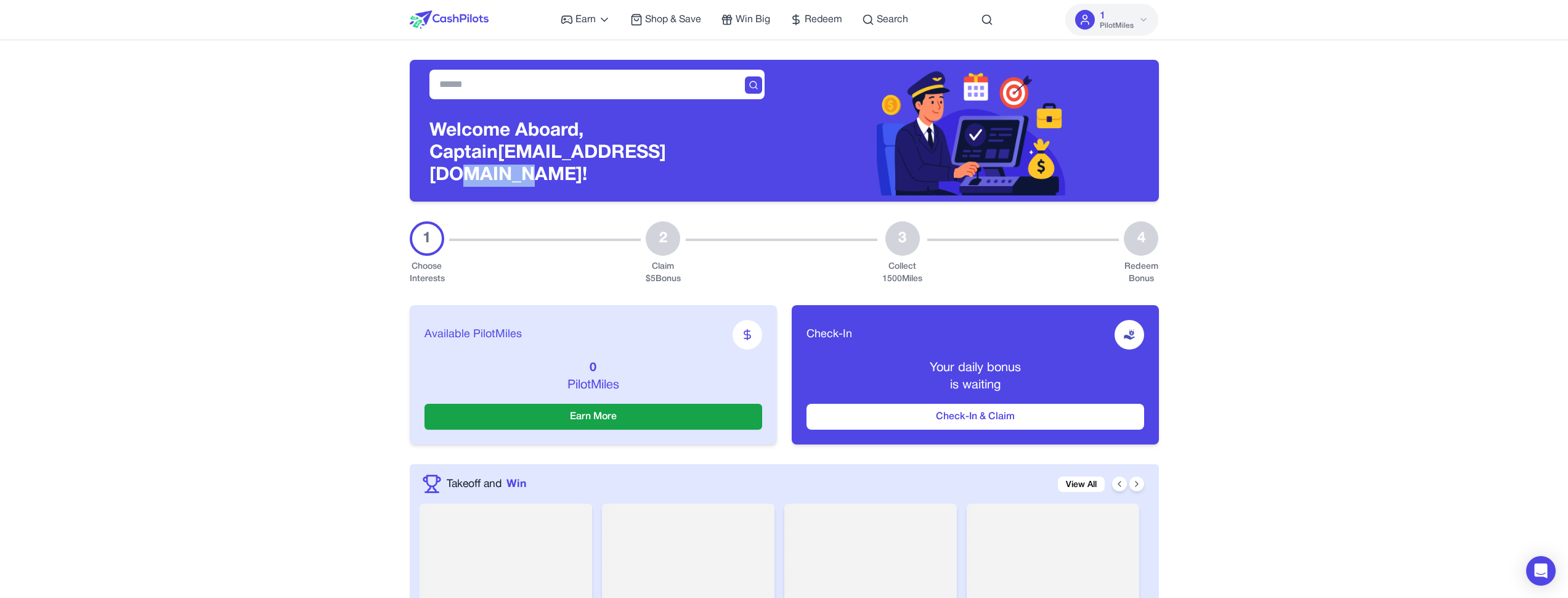
drag, startPoint x: 671, startPoint y: 153, endPoint x: 604, endPoint y: 155, distance: 67.0
click at [604, 155] on h3 "Welcome Aboard, Captain [PERSON_NAME][EMAIL_ADDRESS][DOMAIN_NAME]!" at bounding box center [596, 154] width 335 height 67
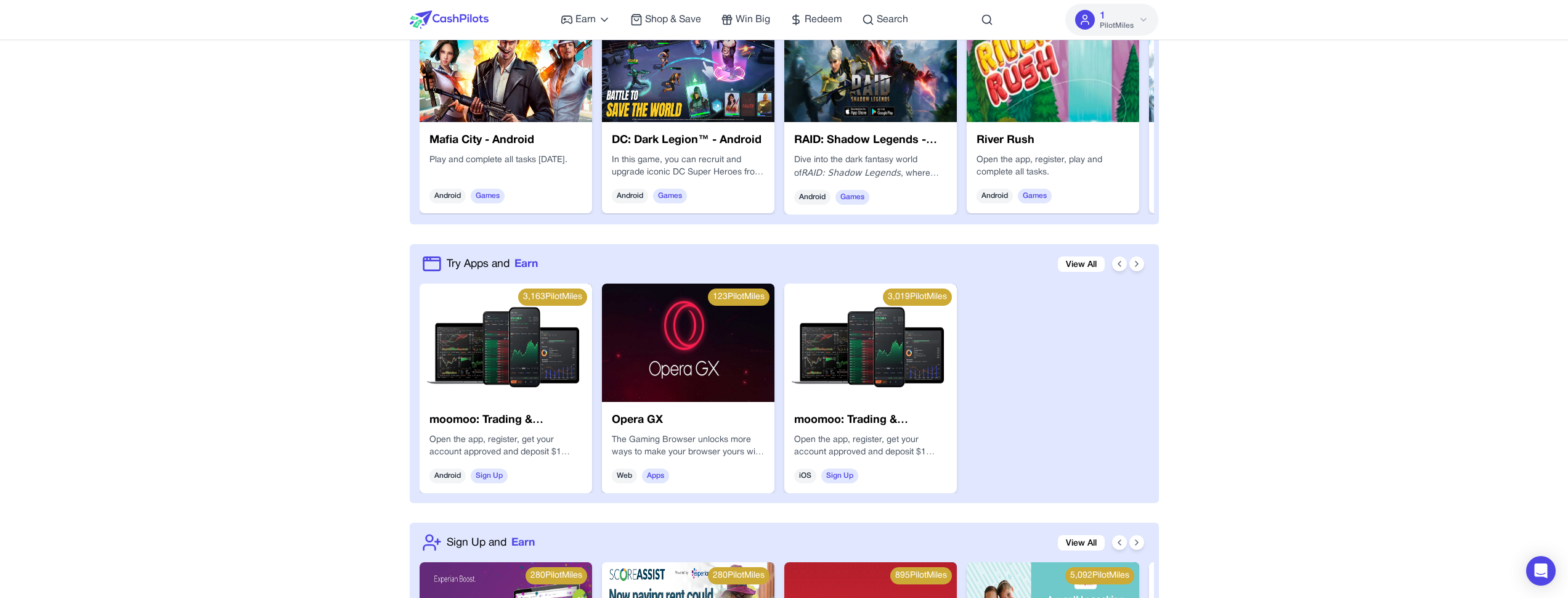
scroll to position [424, 0]
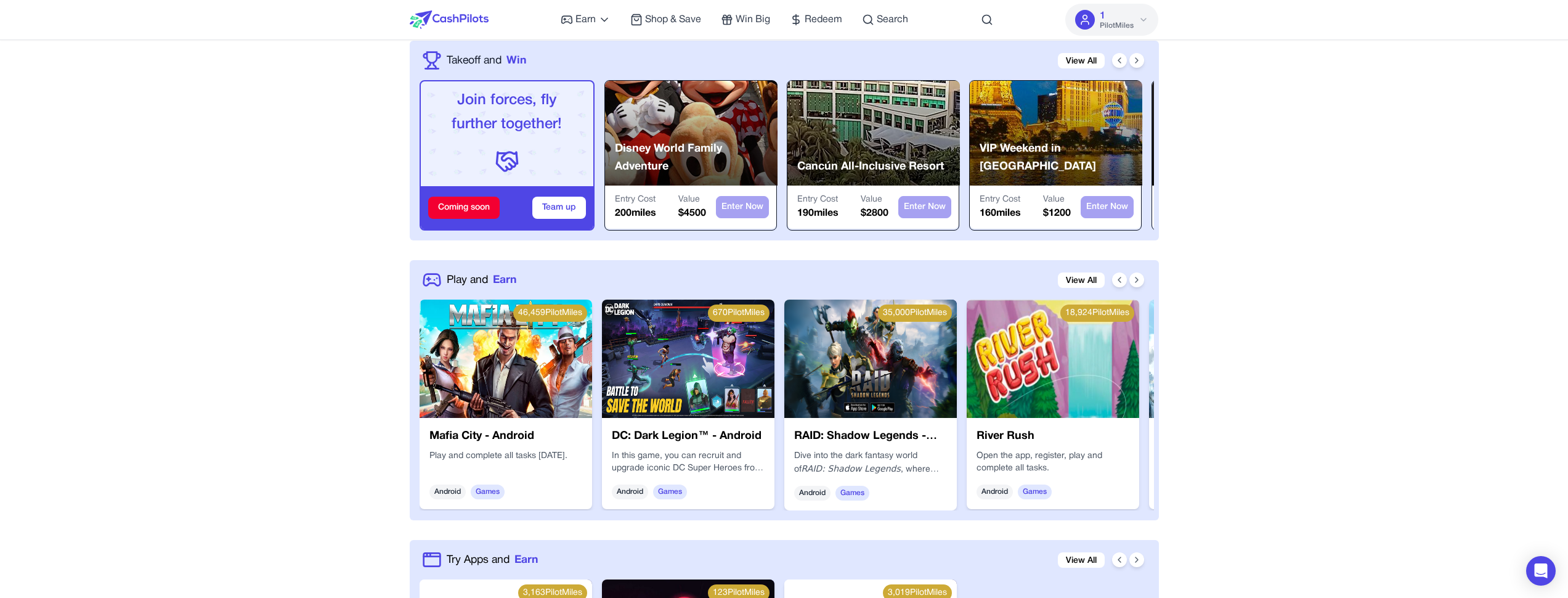
click at [522, 305] on div "46,459 PilotMiles" at bounding box center [550, 313] width 74 height 17
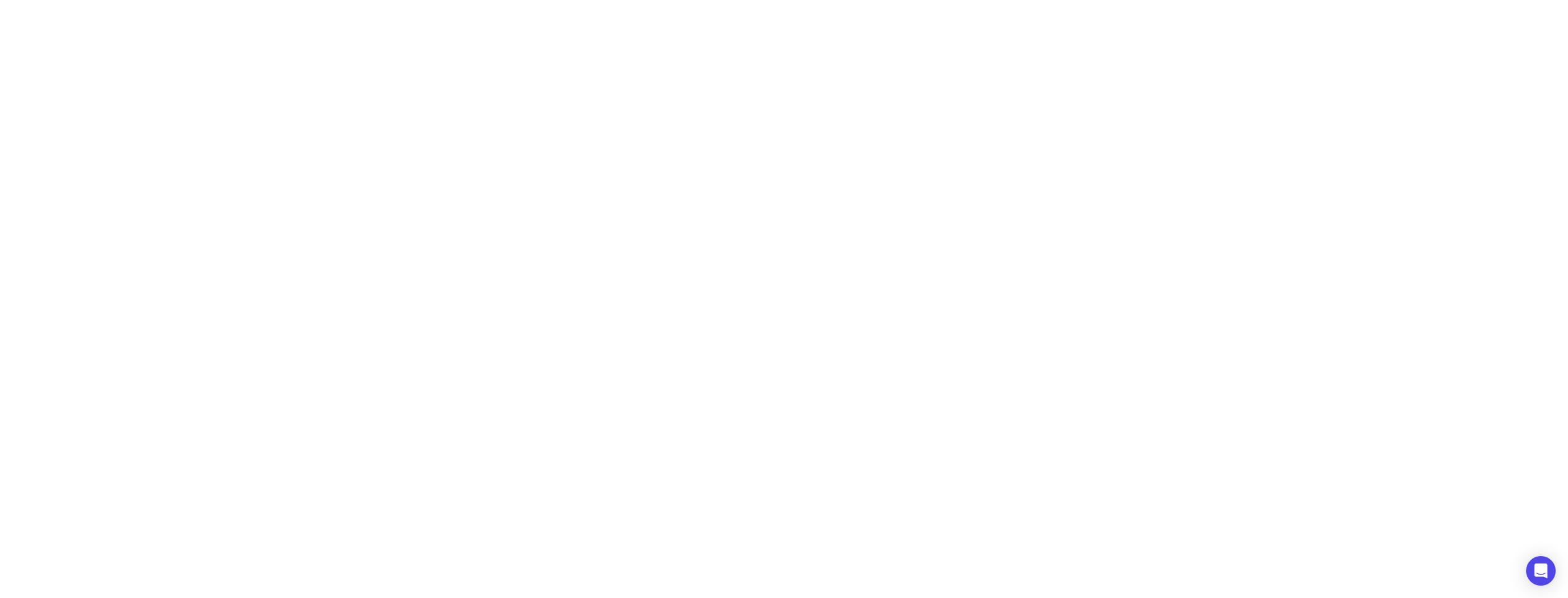
scroll to position [0, 0]
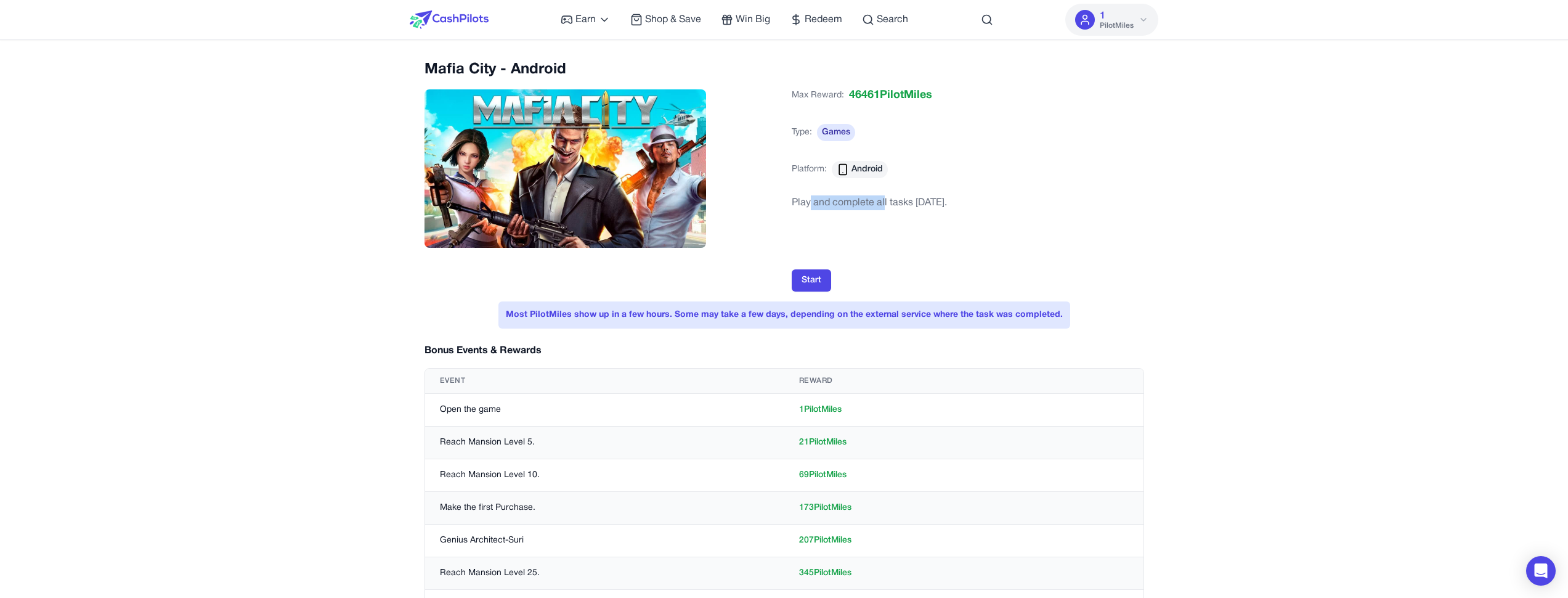
drag, startPoint x: 884, startPoint y: 205, endPoint x: 808, endPoint y: 206, distance: 76.0
click at [808, 206] on div "Play and complete all tasks [DATE]." at bounding box center [869, 232] width 155 height 74
drag, startPoint x: 804, startPoint y: 205, endPoint x: 930, endPoint y: 203, distance: 126.0
click at [926, 202] on div "Play and complete all tasks [DATE]." at bounding box center [869, 232] width 155 height 74
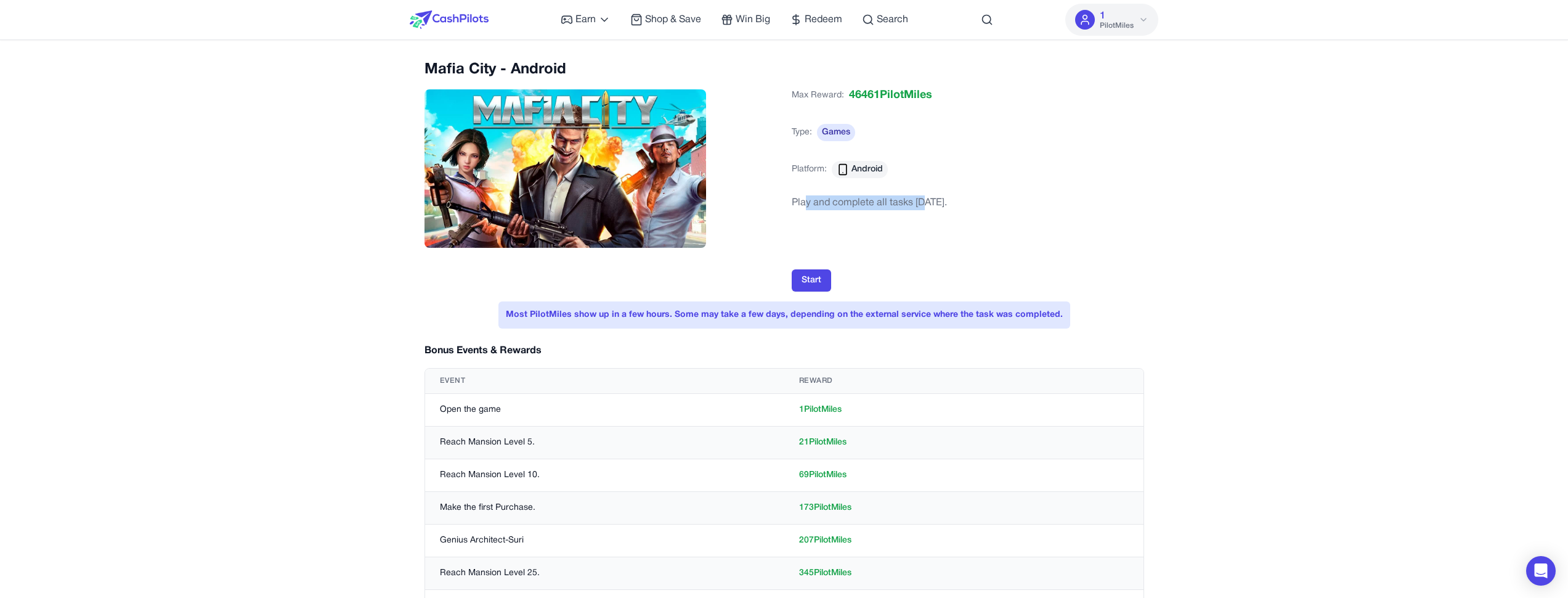
drag, startPoint x: 967, startPoint y: 204, endPoint x: 859, endPoint y: 203, distance: 108.0
click at [861, 203] on div "Play and complete all tasks [DATE]." at bounding box center [869, 232] width 155 height 74
click at [853, 203] on div "Play and complete all tasks [DATE]." at bounding box center [869, 232] width 155 height 74
drag, startPoint x: 830, startPoint y: 204, endPoint x: 912, endPoint y: 199, distance: 82.2
click at [904, 198] on div "Play and complete all tasks [DATE]." at bounding box center [869, 232] width 155 height 74
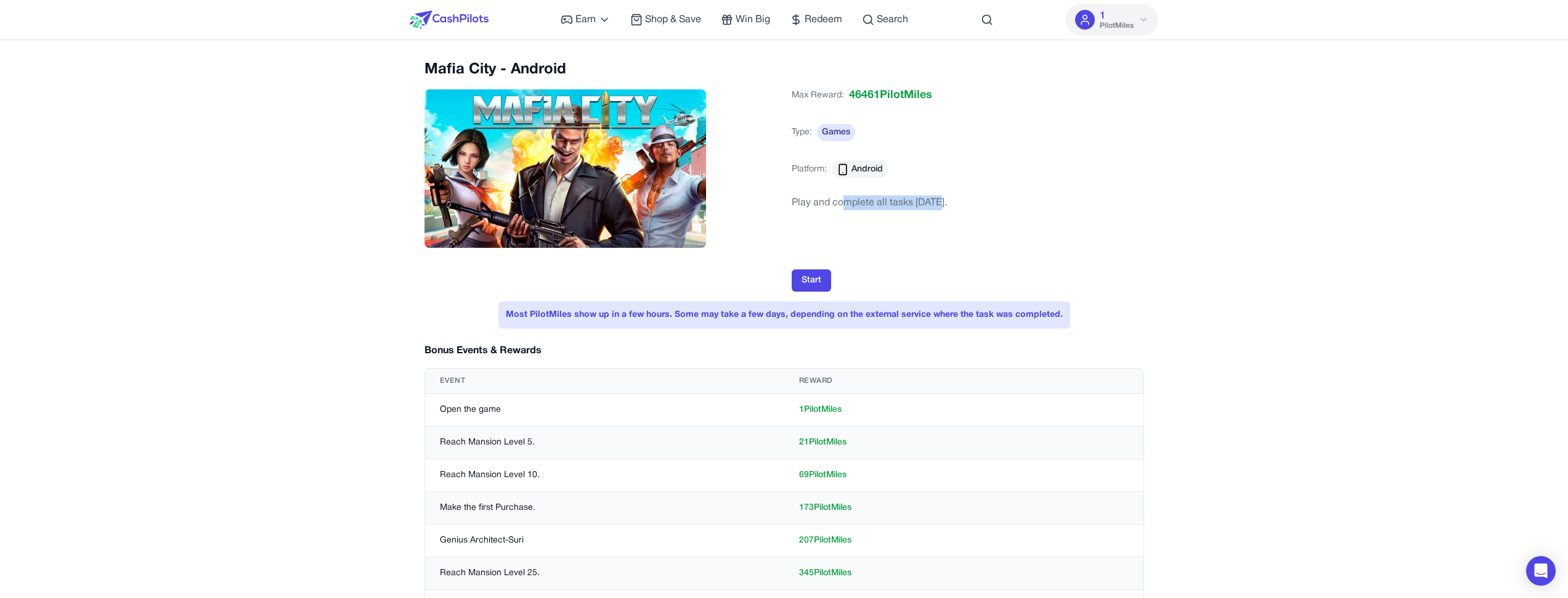
drag, startPoint x: 936, startPoint y: 201, endPoint x: 841, endPoint y: 198, distance: 95.0
click at [846, 199] on div "Play and complete all tasks [DATE]." at bounding box center [869, 232] width 155 height 74
drag, startPoint x: 812, startPoint y: 199, endPoint x: 914, endPoint y: 193, distance: 102.2
click at [914, 193] on div "Play and complete all tasks [DATE]." at bounding box center [869, 231] width 155 height 77
click at [883, 203] on div "Play and complete all tasks [DATE]." at bounding box center [869, 232] width 155 height 74
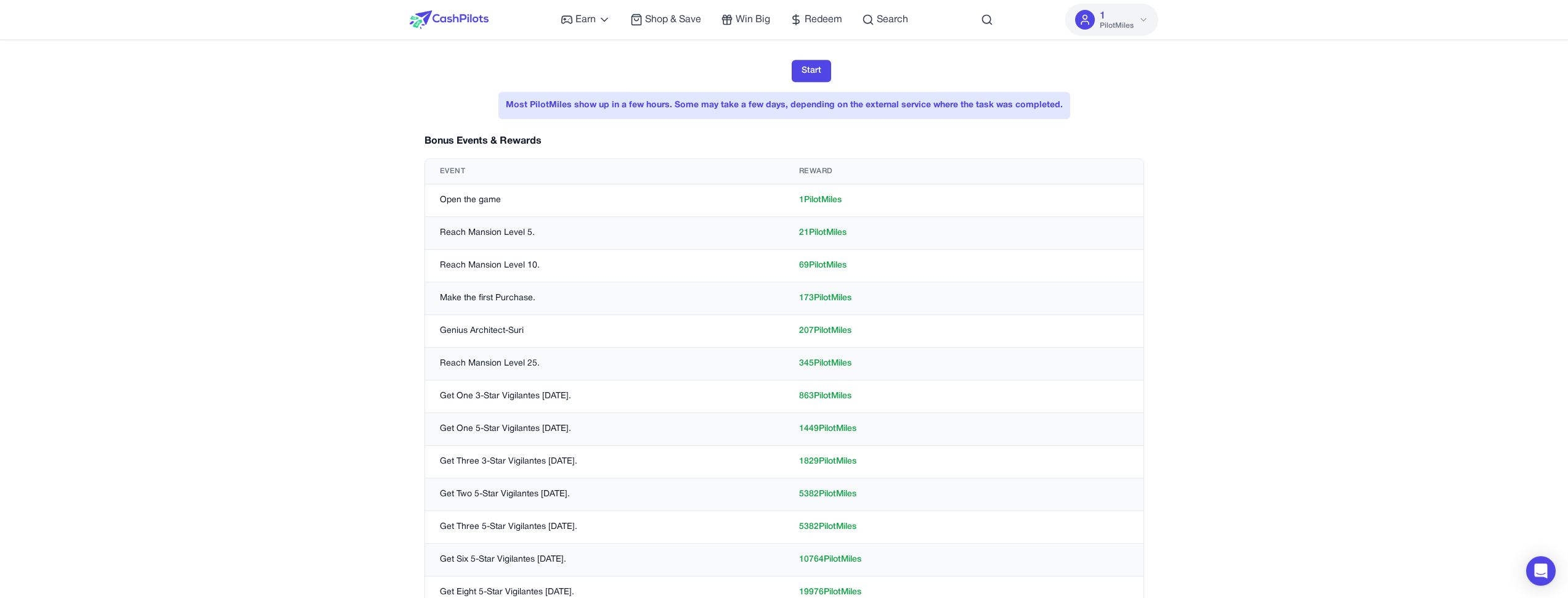
scroll to position [30, 0]
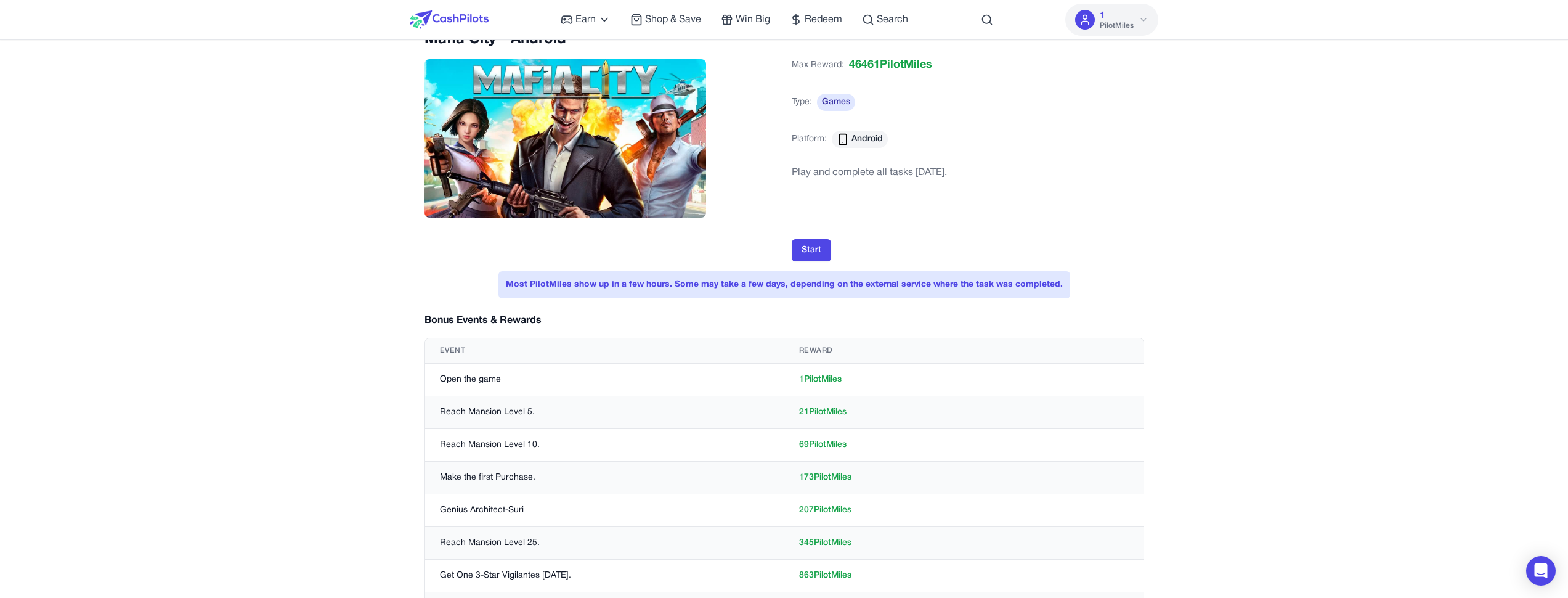
drag, startPoint x: 458, startPoint y: 344, endPoint x: 890, endPoint y: 423, distance: 439.2
click at [890, 423] on table "Event Reward Open the game 1 PilotMiles Reach Mansion Level 5. 21 PilotMiles Re…" at bounding box center [784, 563] width 718 height 449
click at [890, 423] on td "21 PilotMiles" at bounding box center [964, 412] width 359 height 33
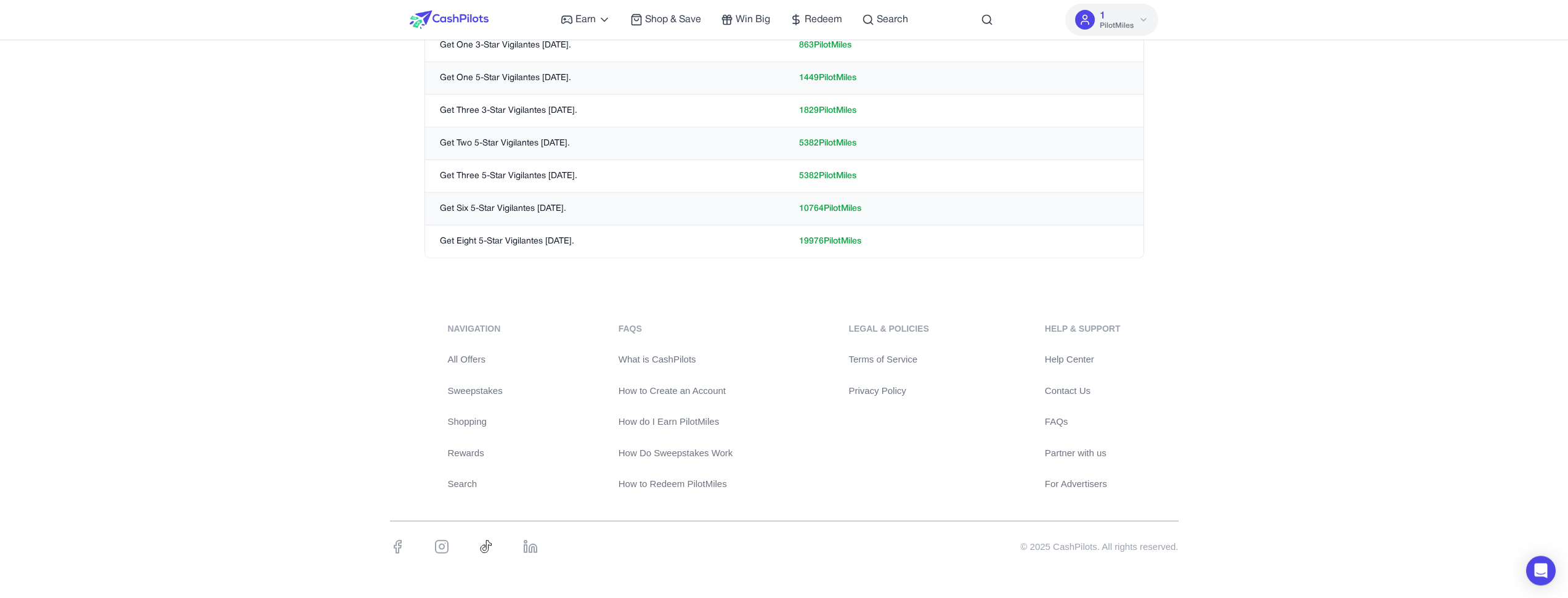
scroll to position [622, 0]
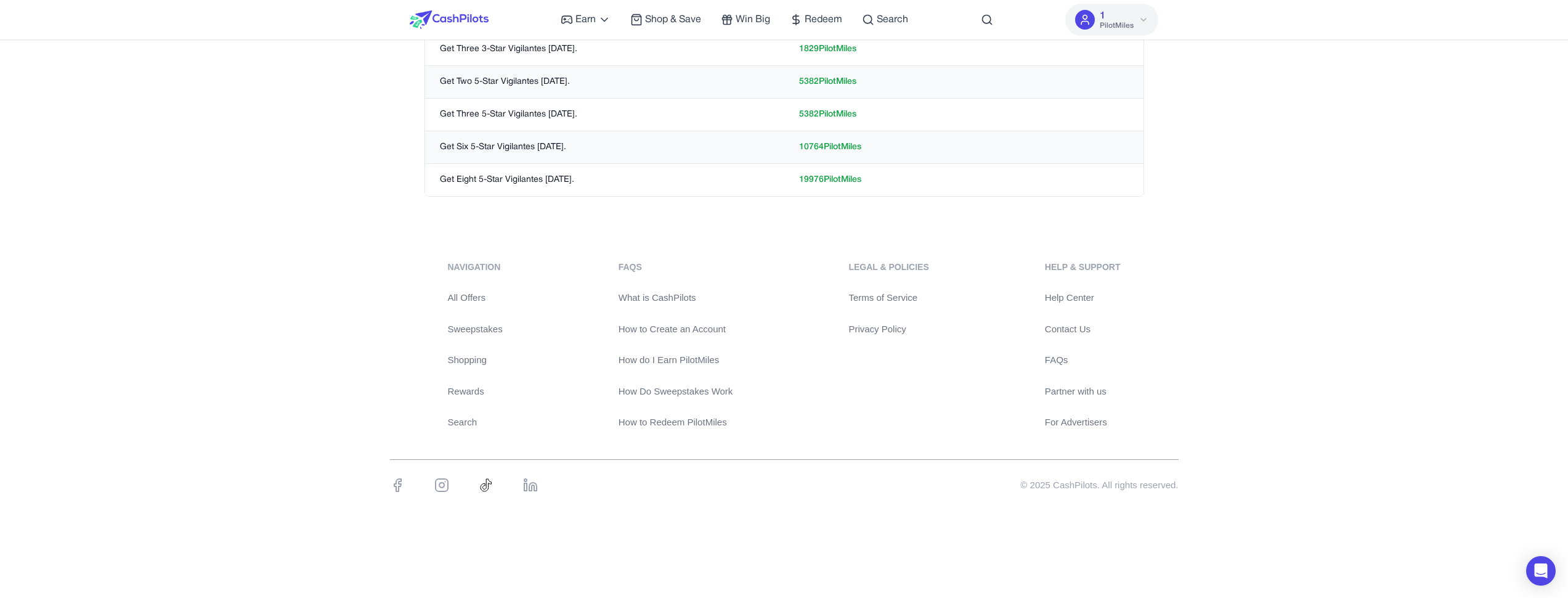
click at [522, 494] on div at bounding box center [472, 492] width 163 height 30
click at [531, 486] on icon at bounding box center [533, 486] width 7 height 8
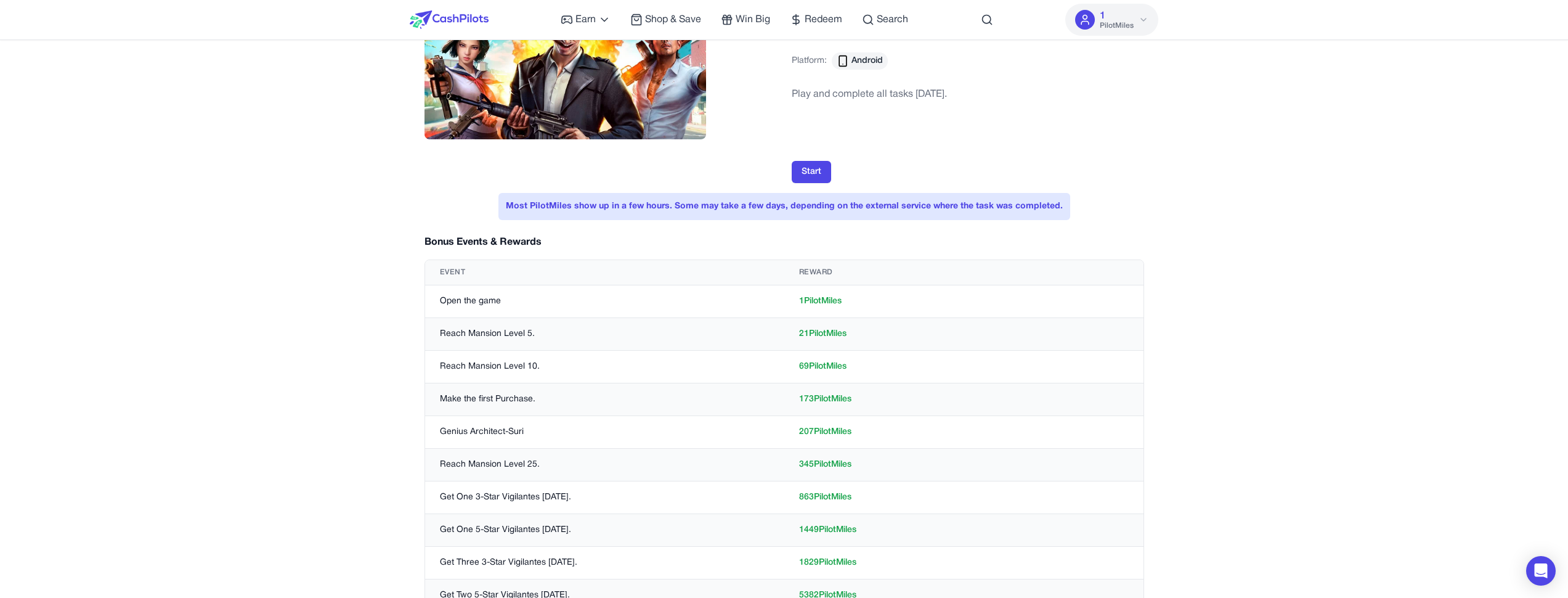
scroll to position [0, 0]
